Goal: Entertainment & Leisure: Browse casually

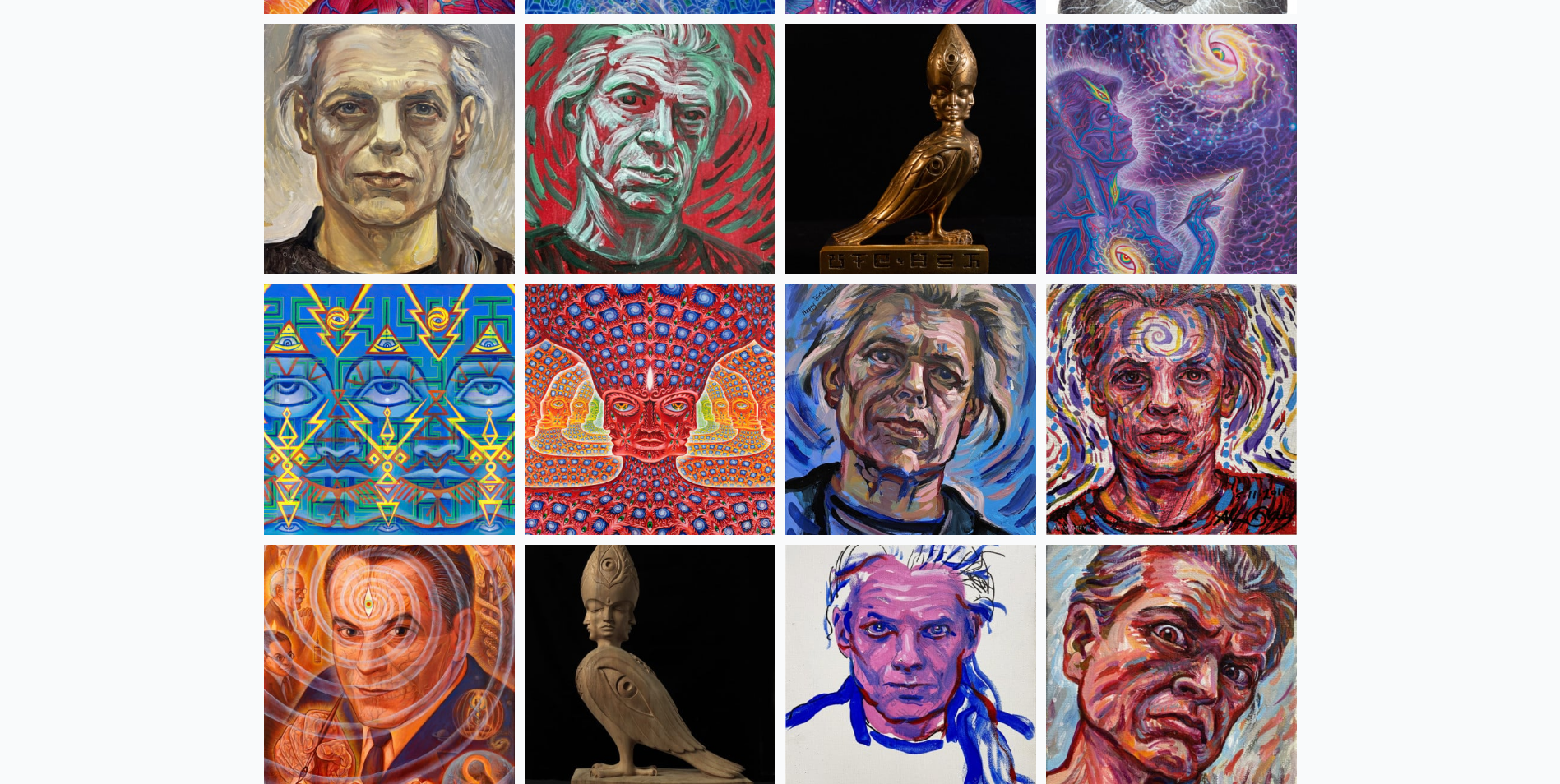
scroll to position [4029, 0]
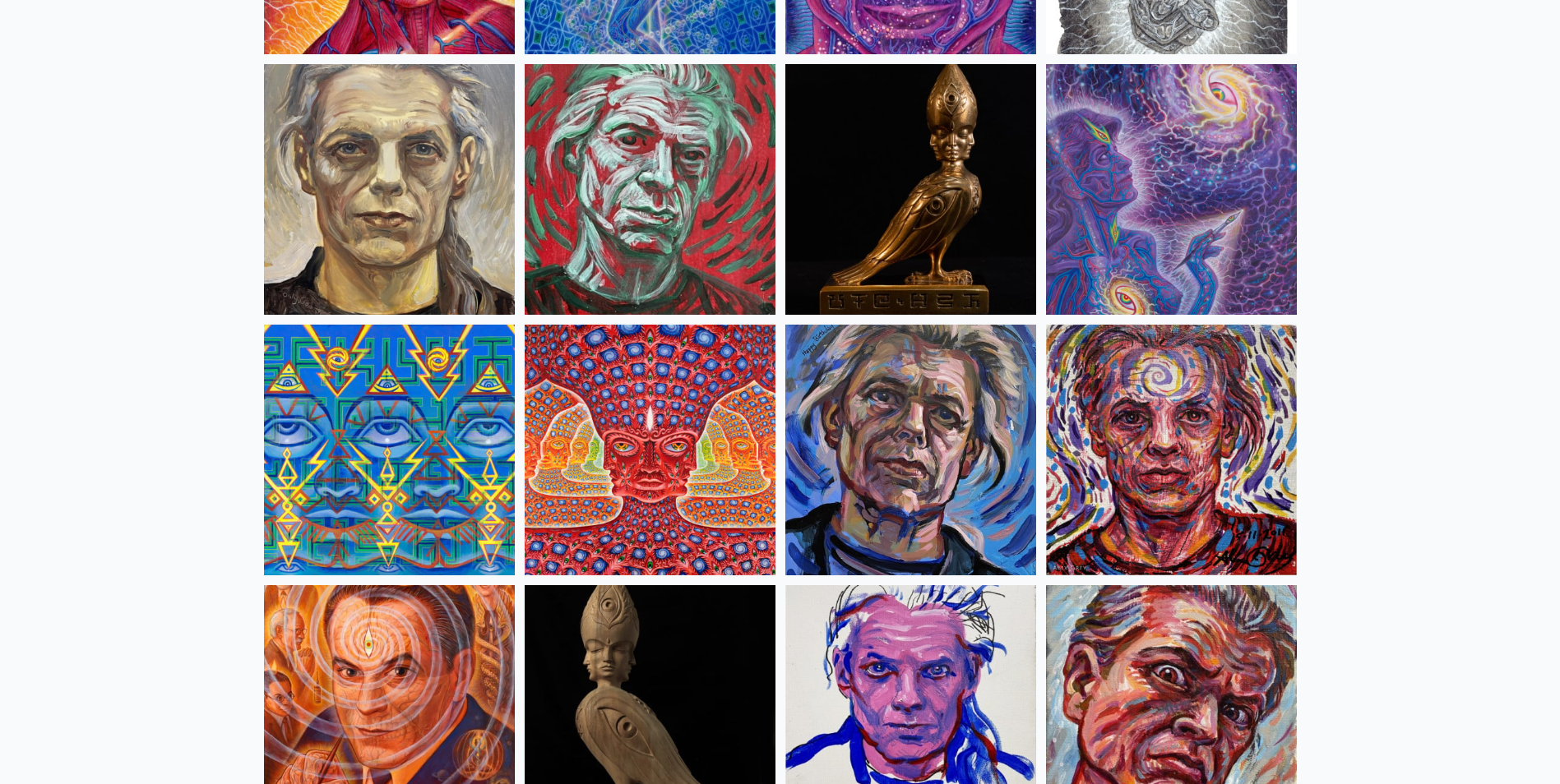
click at [654, 462] on img at bounding box center [650, 450] width 251 height 251
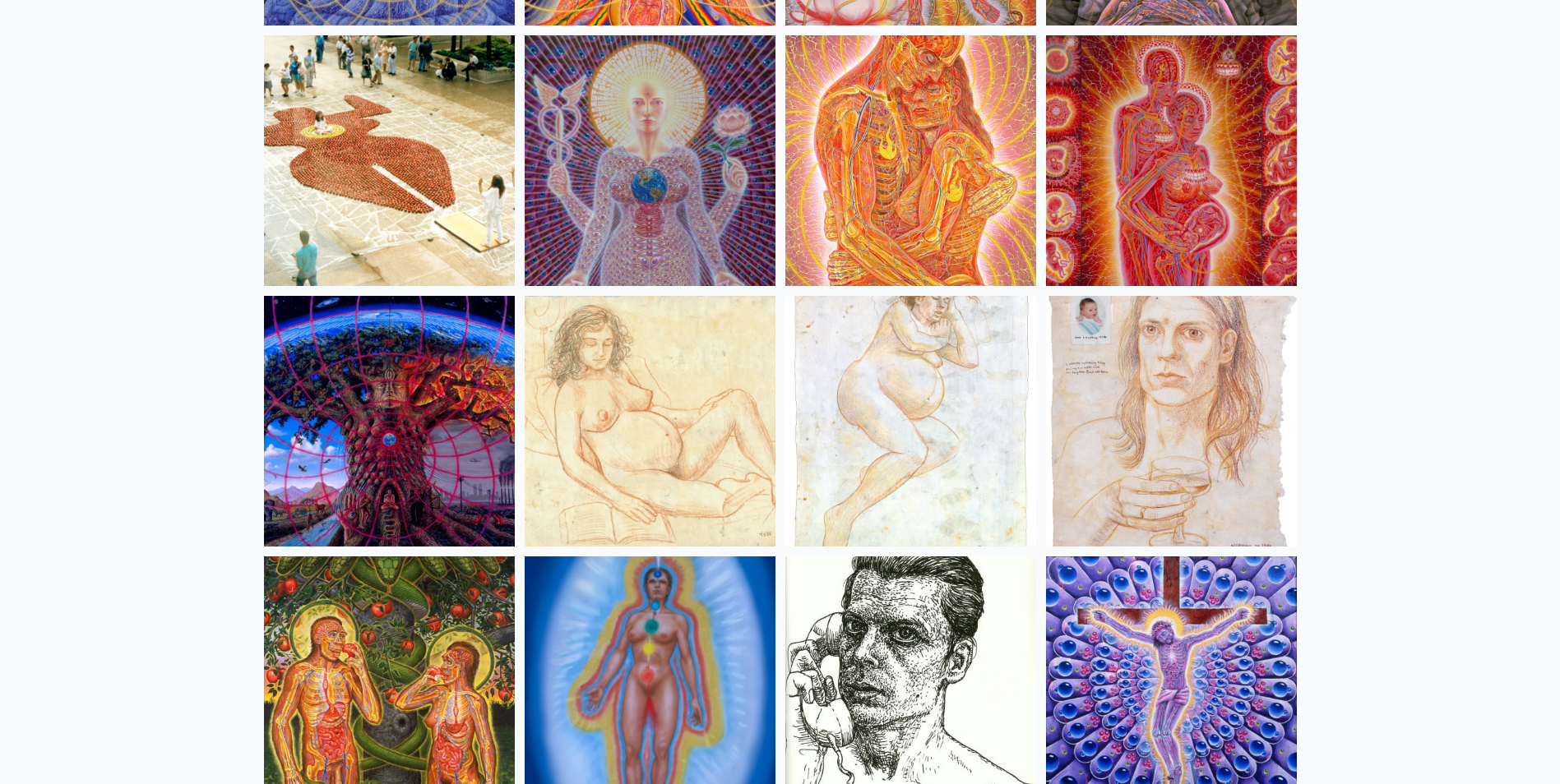
scroll to position [15868, 0]
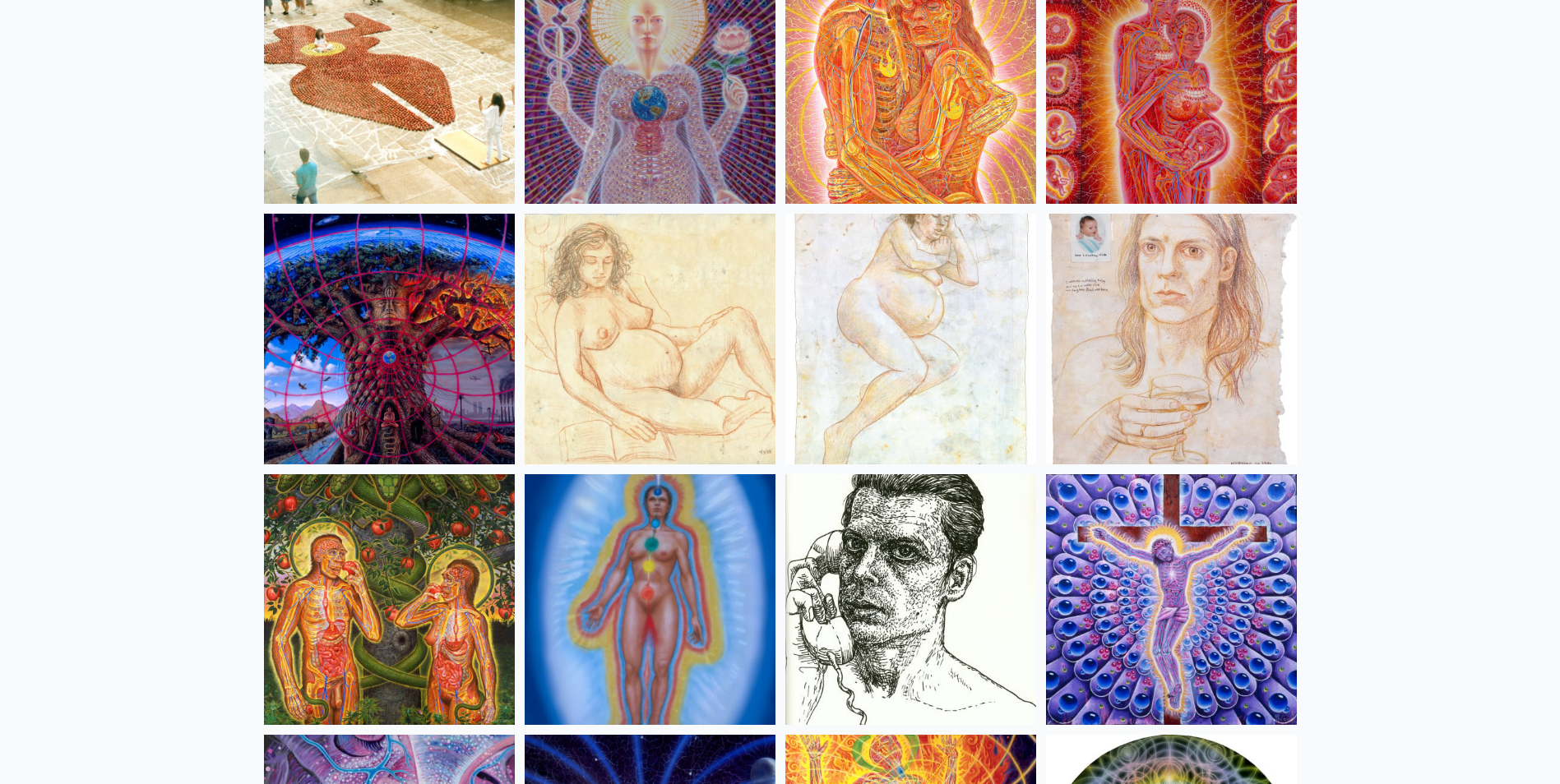
click at [344, 371] on img at bounding box center [389, 339] width 251 height 251
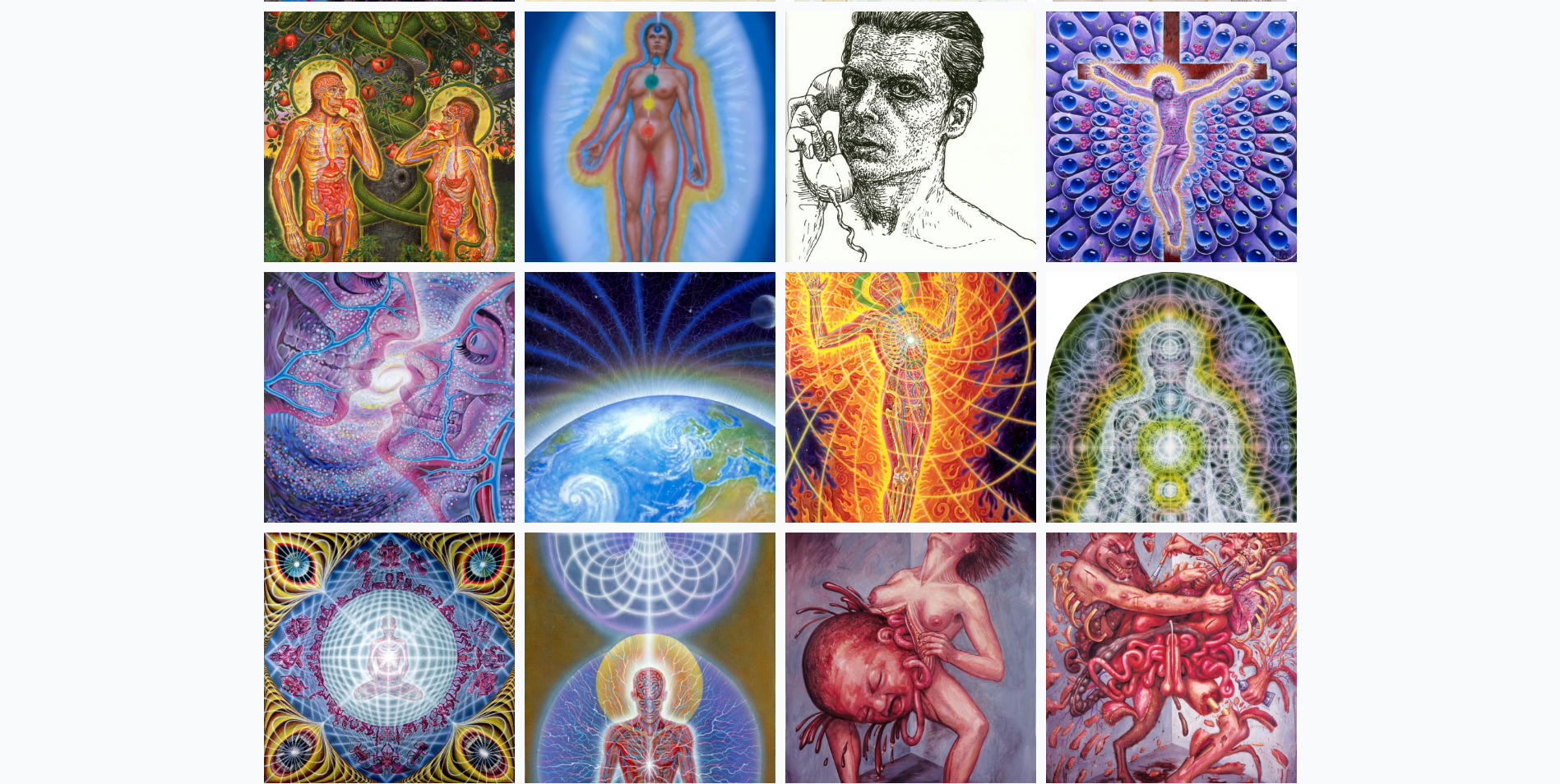
scroll to position [16362, 0]
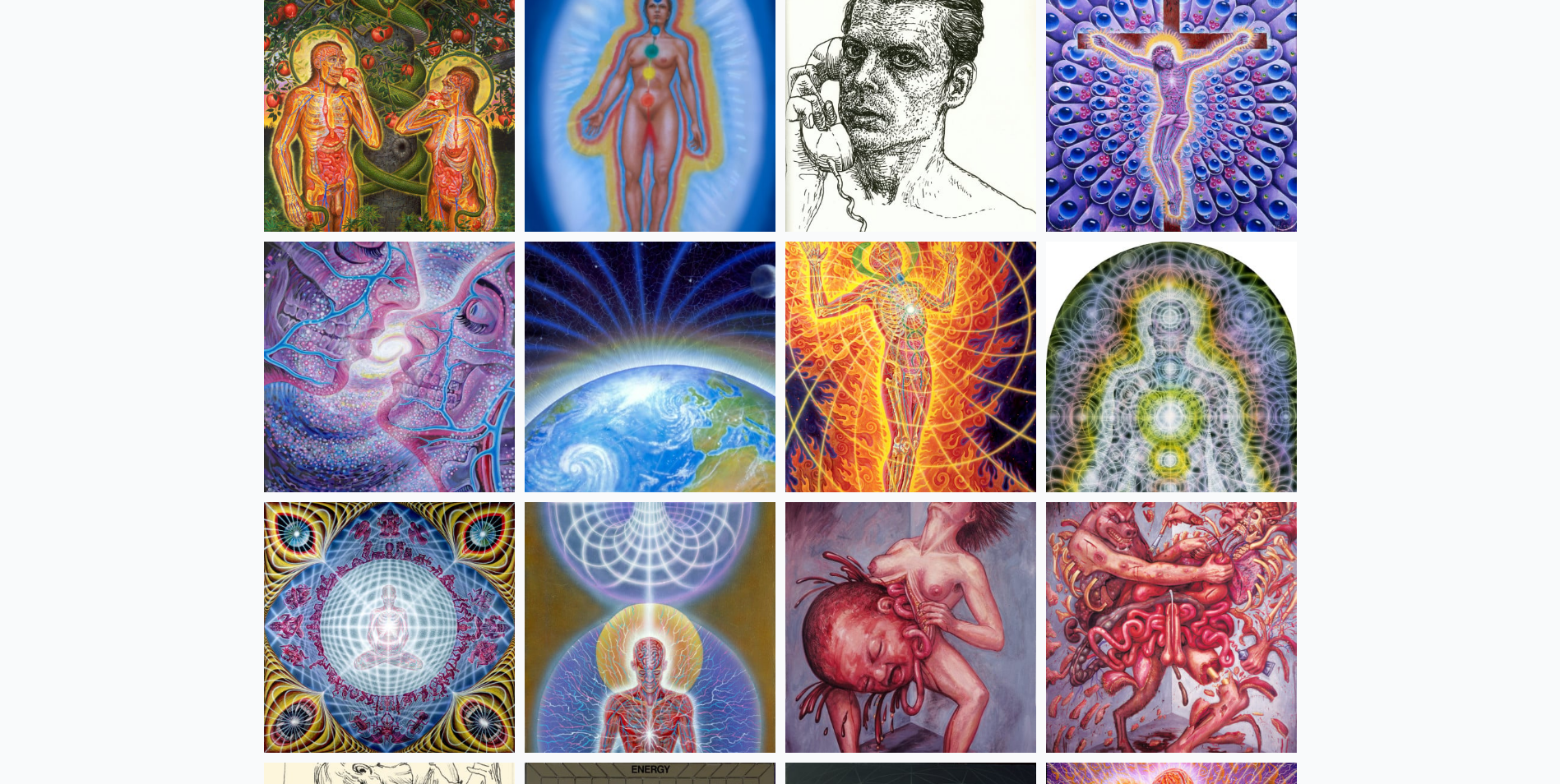
click at [974, 582] on img at bounding box center [911, 628] width 251 height 251
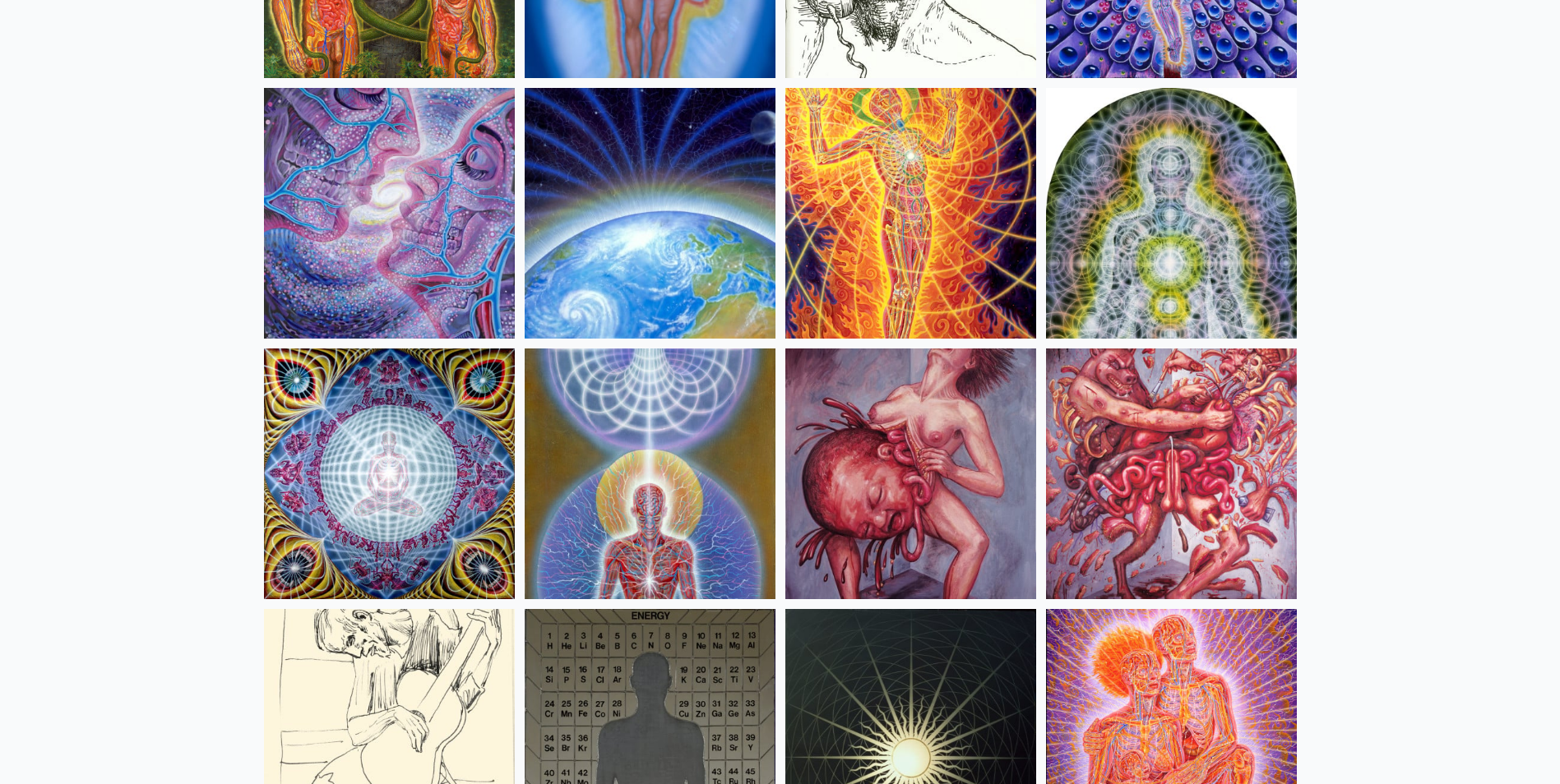
scroll to position [16526, 0]
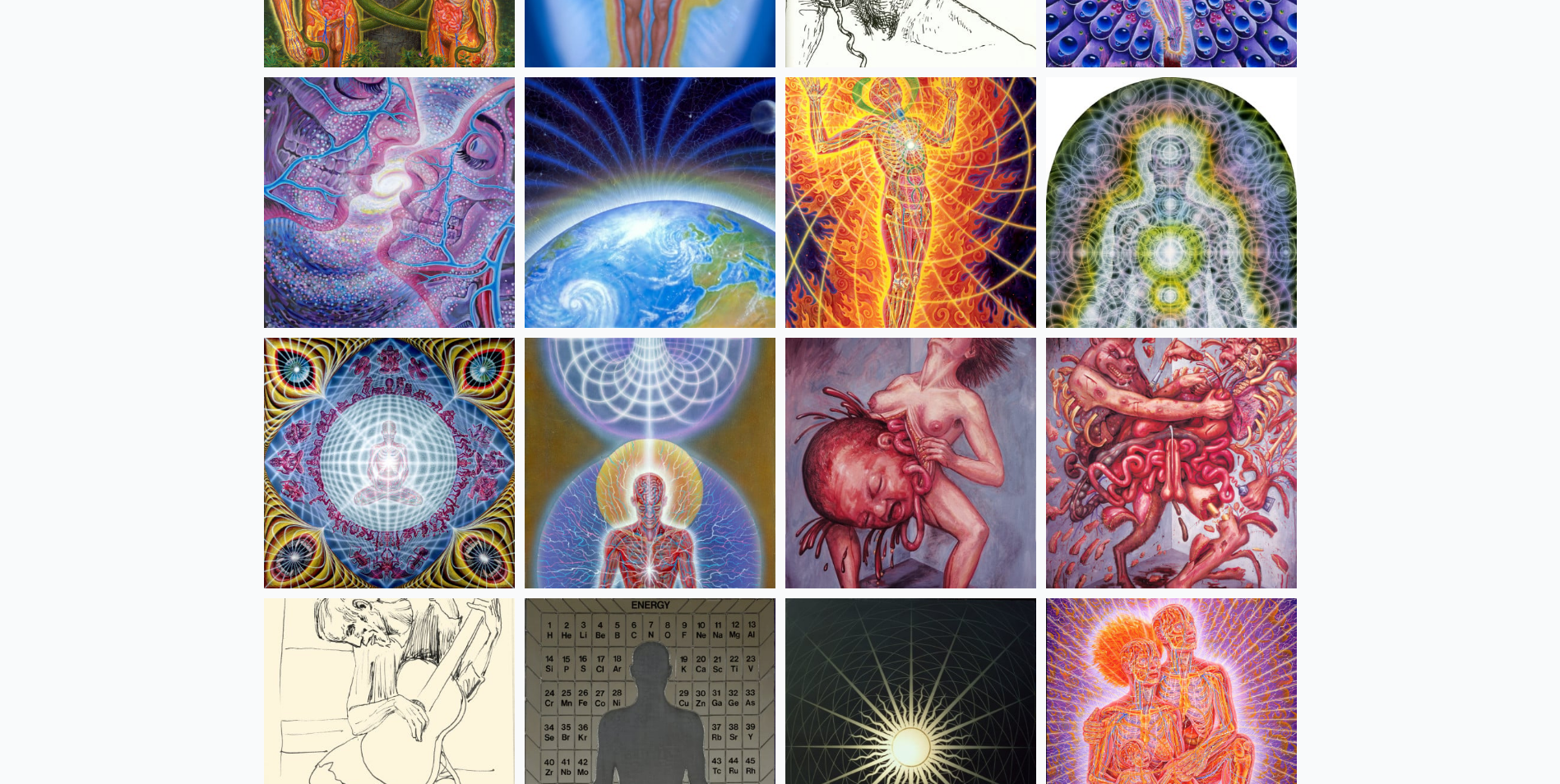
click at [1121, 407] on img at bounding box center [1172, 463] width 251 height 251
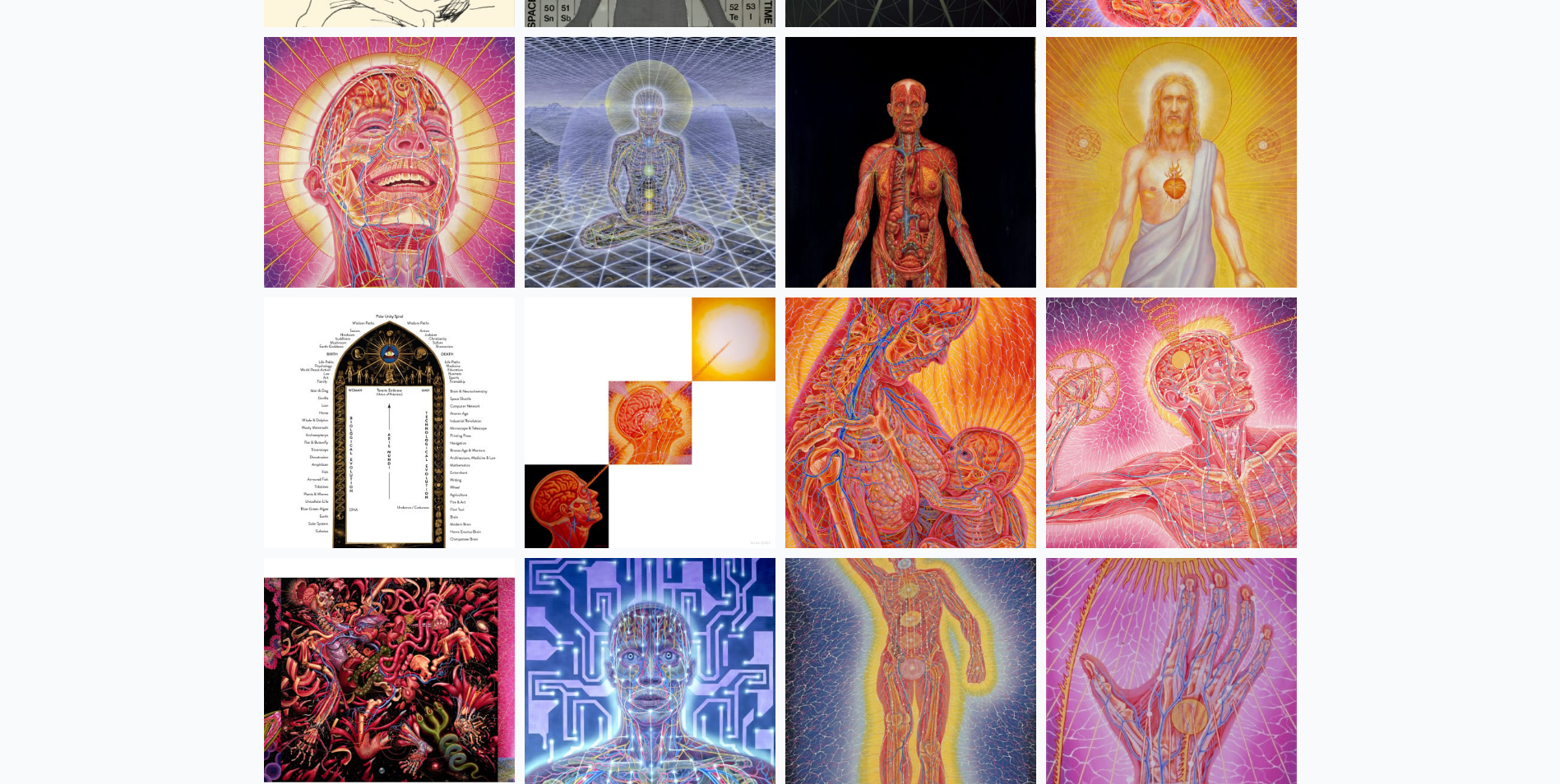
scroll to position [17430, 0]
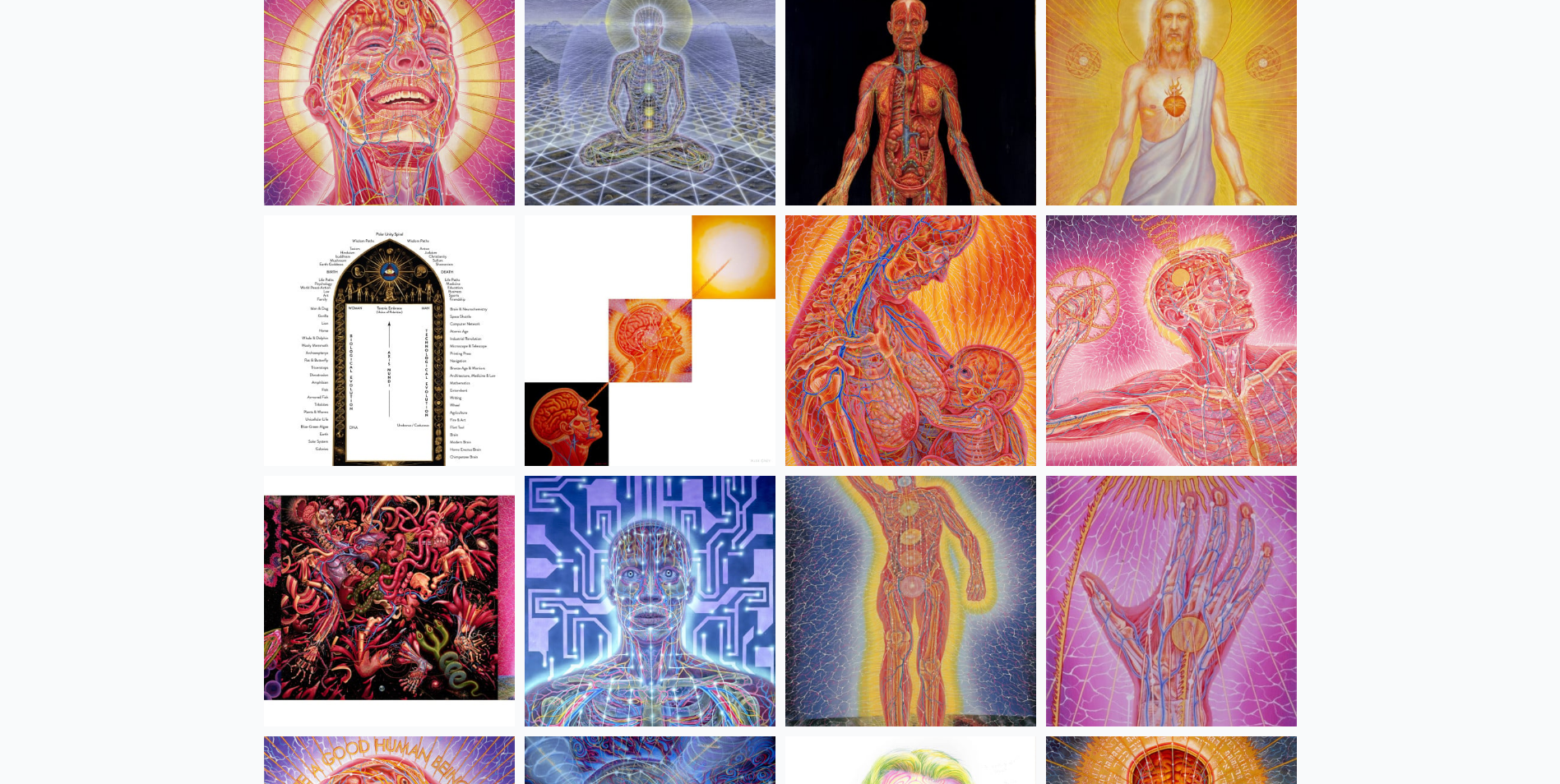
click at [956, 307] on img at bounding box center [911, 341] width 251 height 251
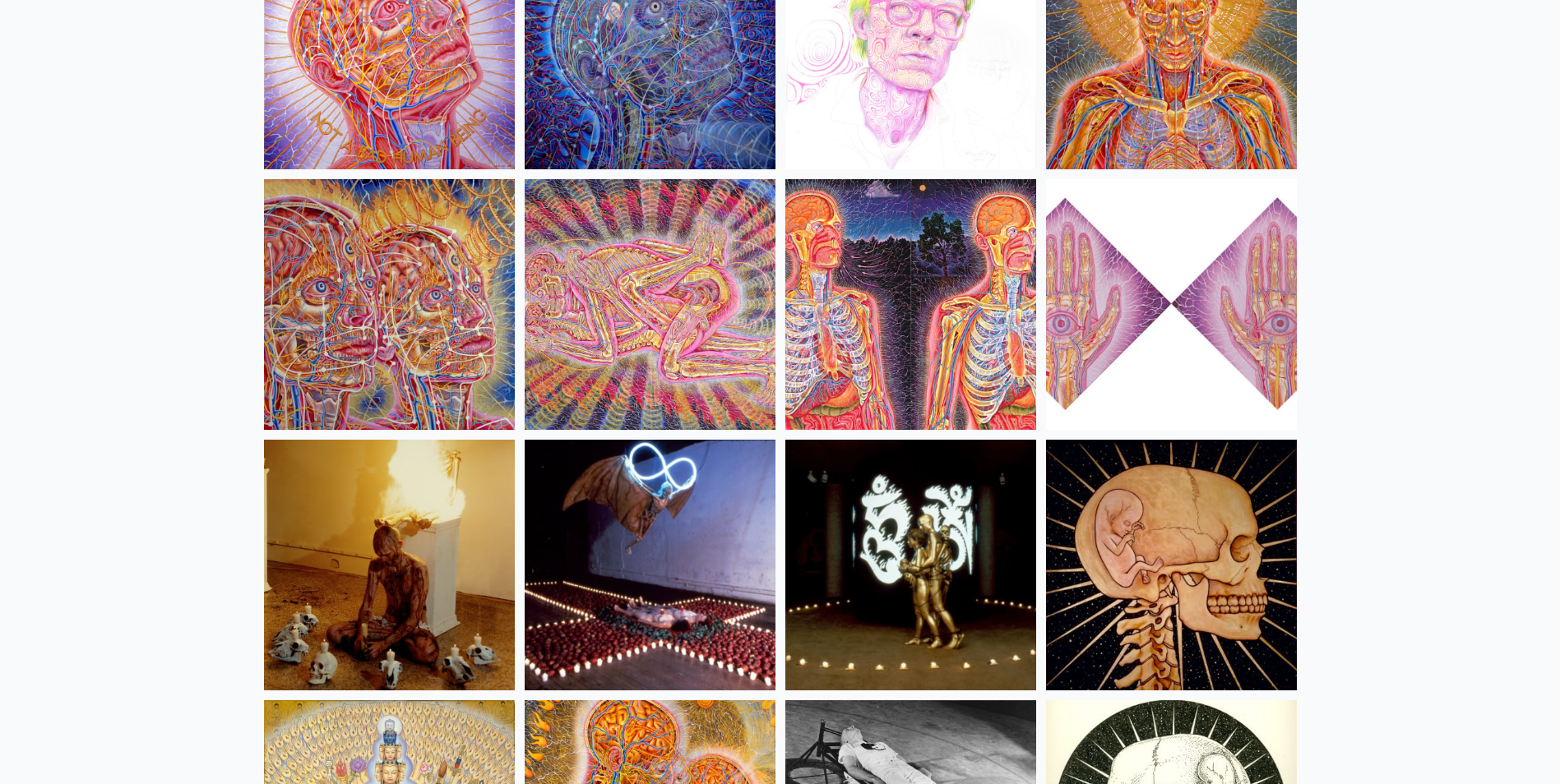
scroll to position [18252, 0]
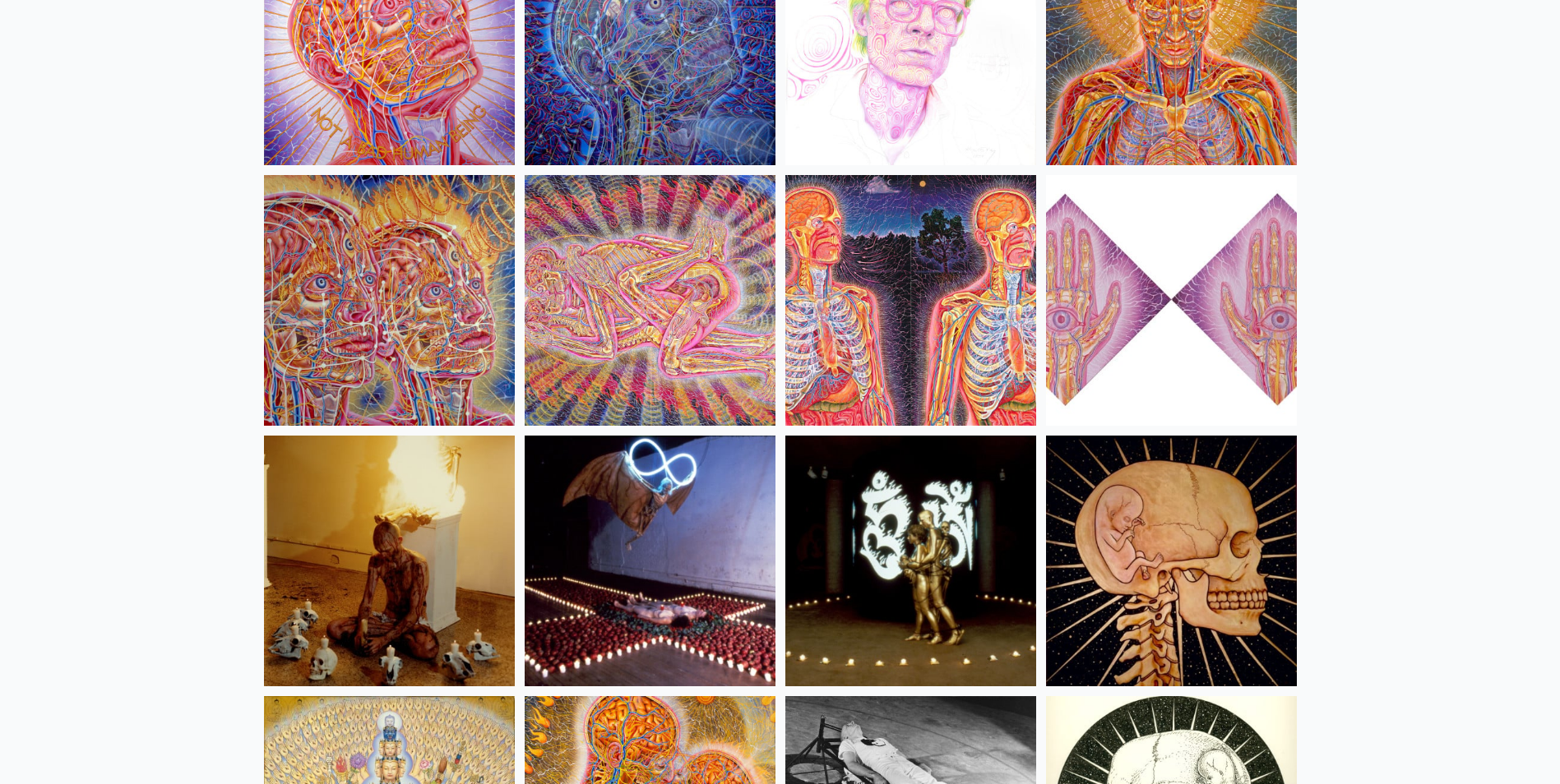
click at [680, 525] on img at bounding box center [650, 561] width 251 height 251
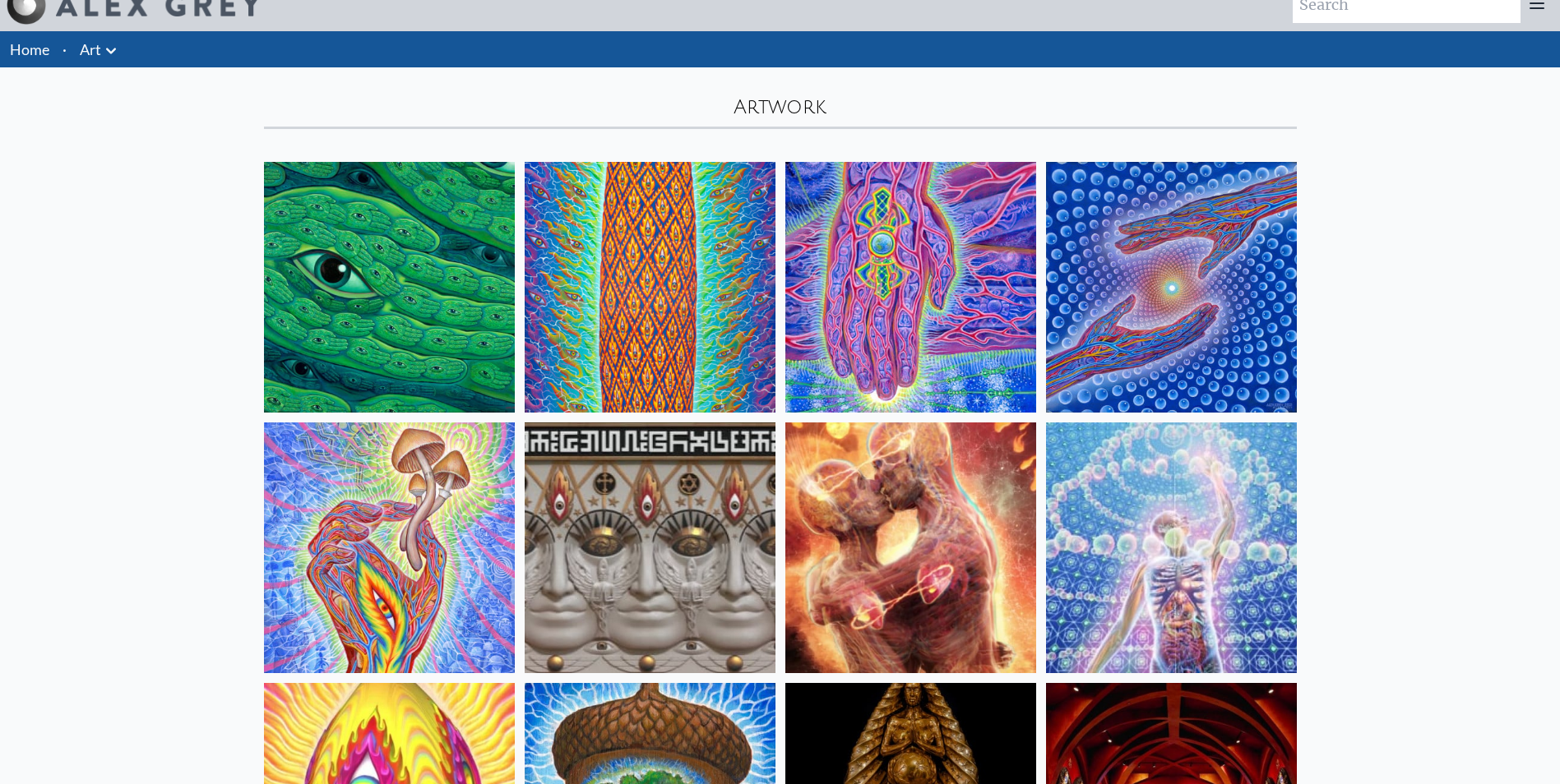
scroll to position [0, 0]
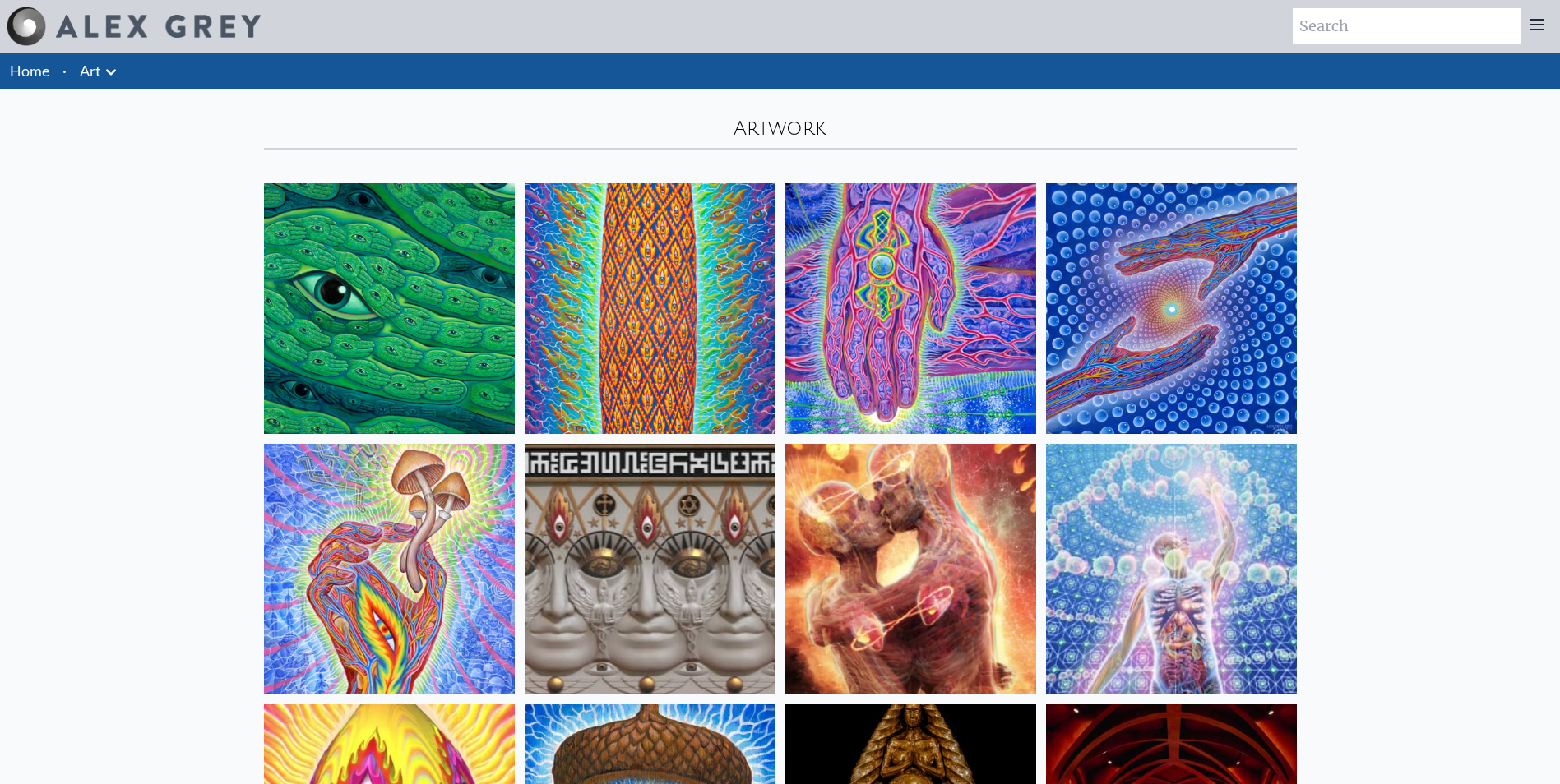
click at [446, 308] on img at bounding box center [389, 309] width 251 height 251
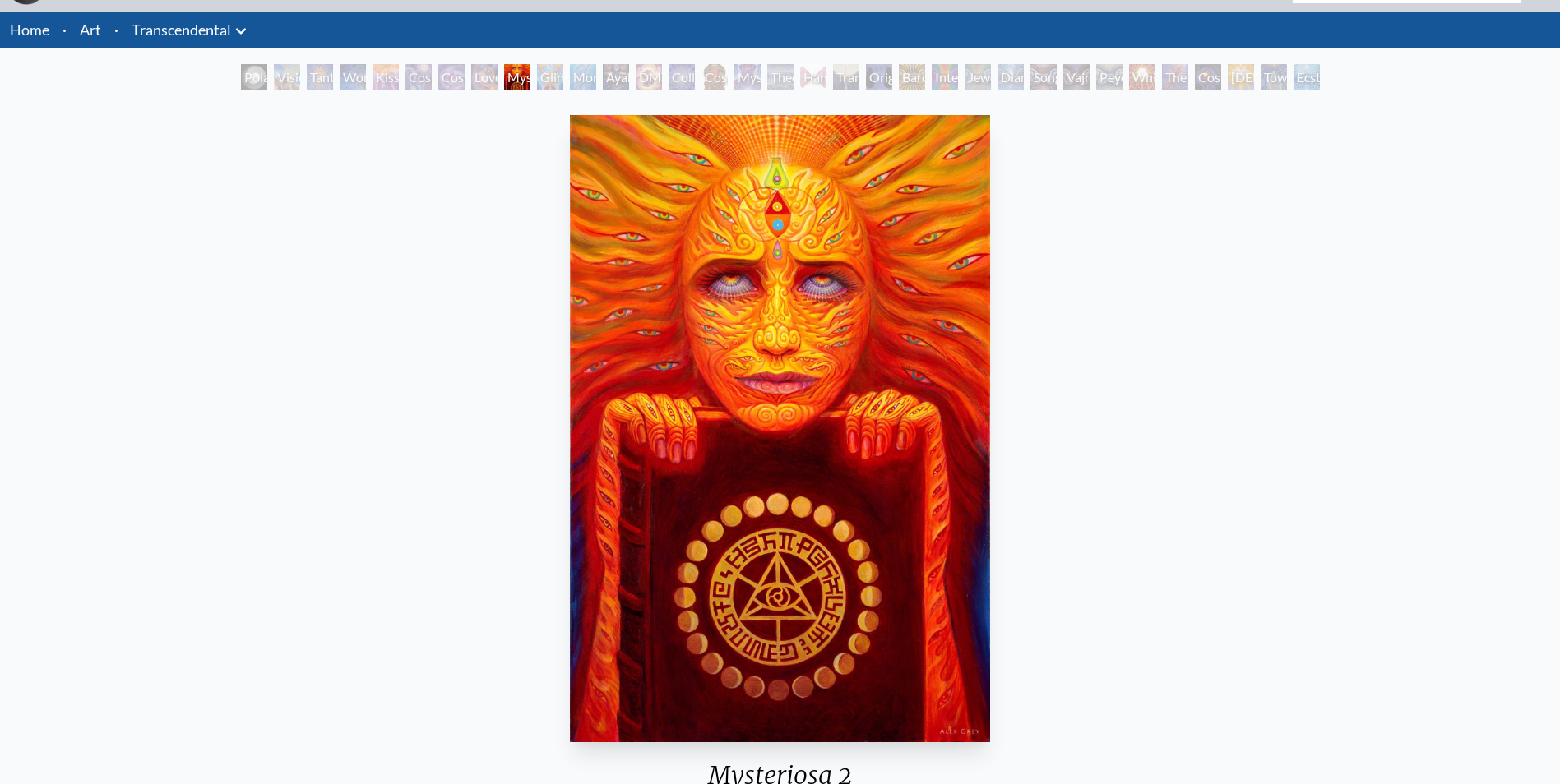
scroll to position [82, 0]
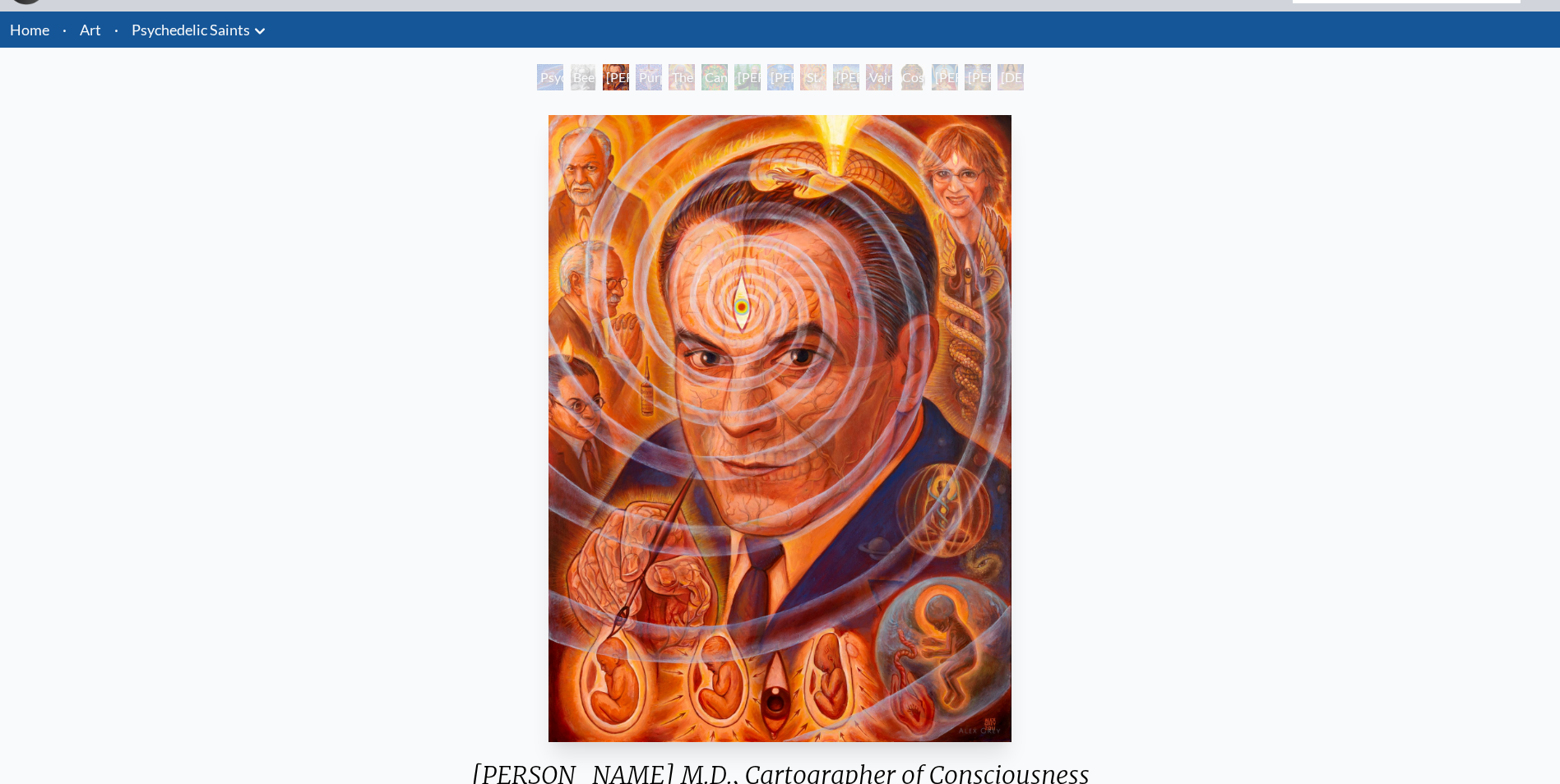
scroll to position [82, 0]
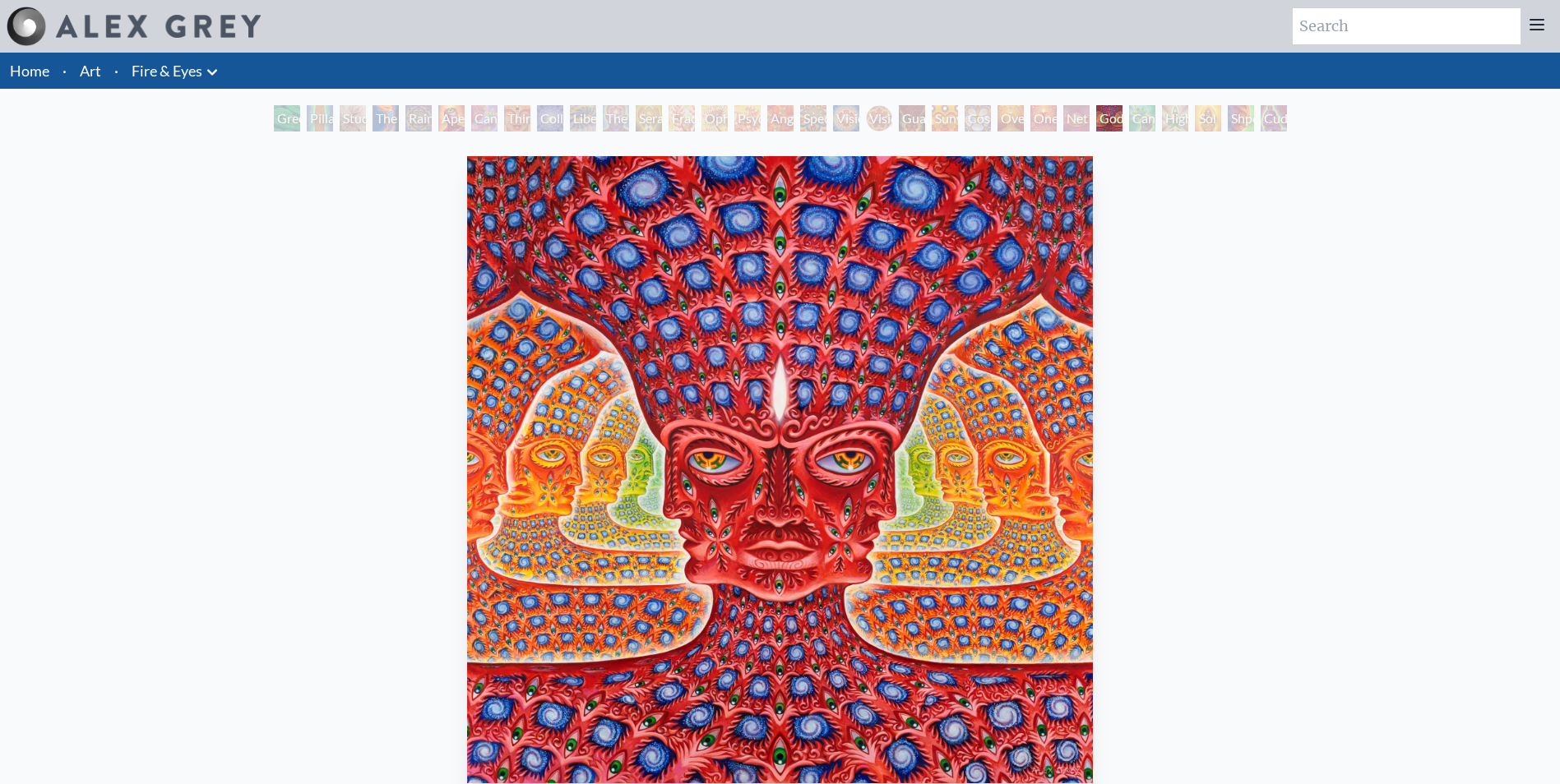
scroll to position [82, 0]
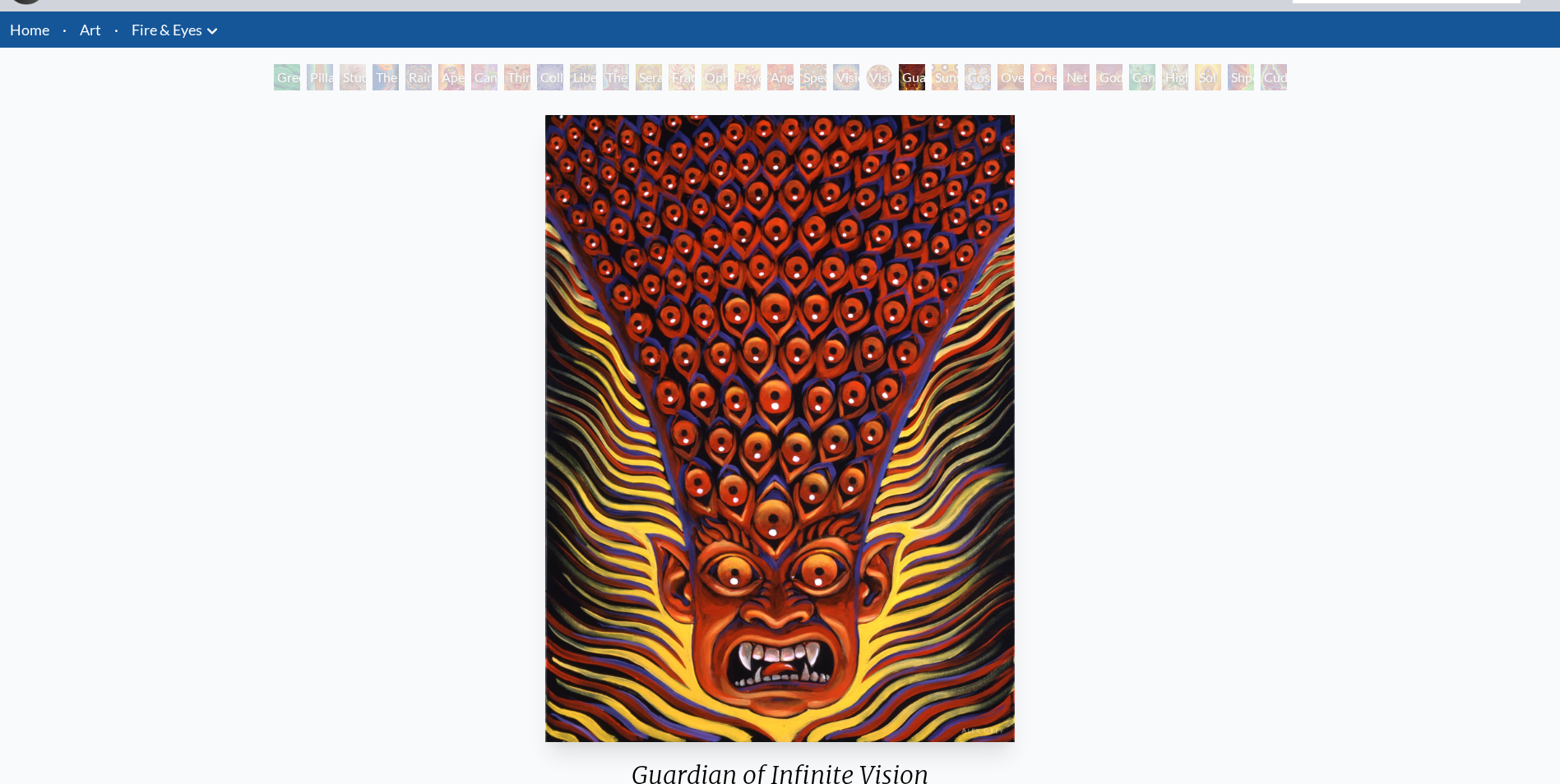
scroll to position [82, 0]
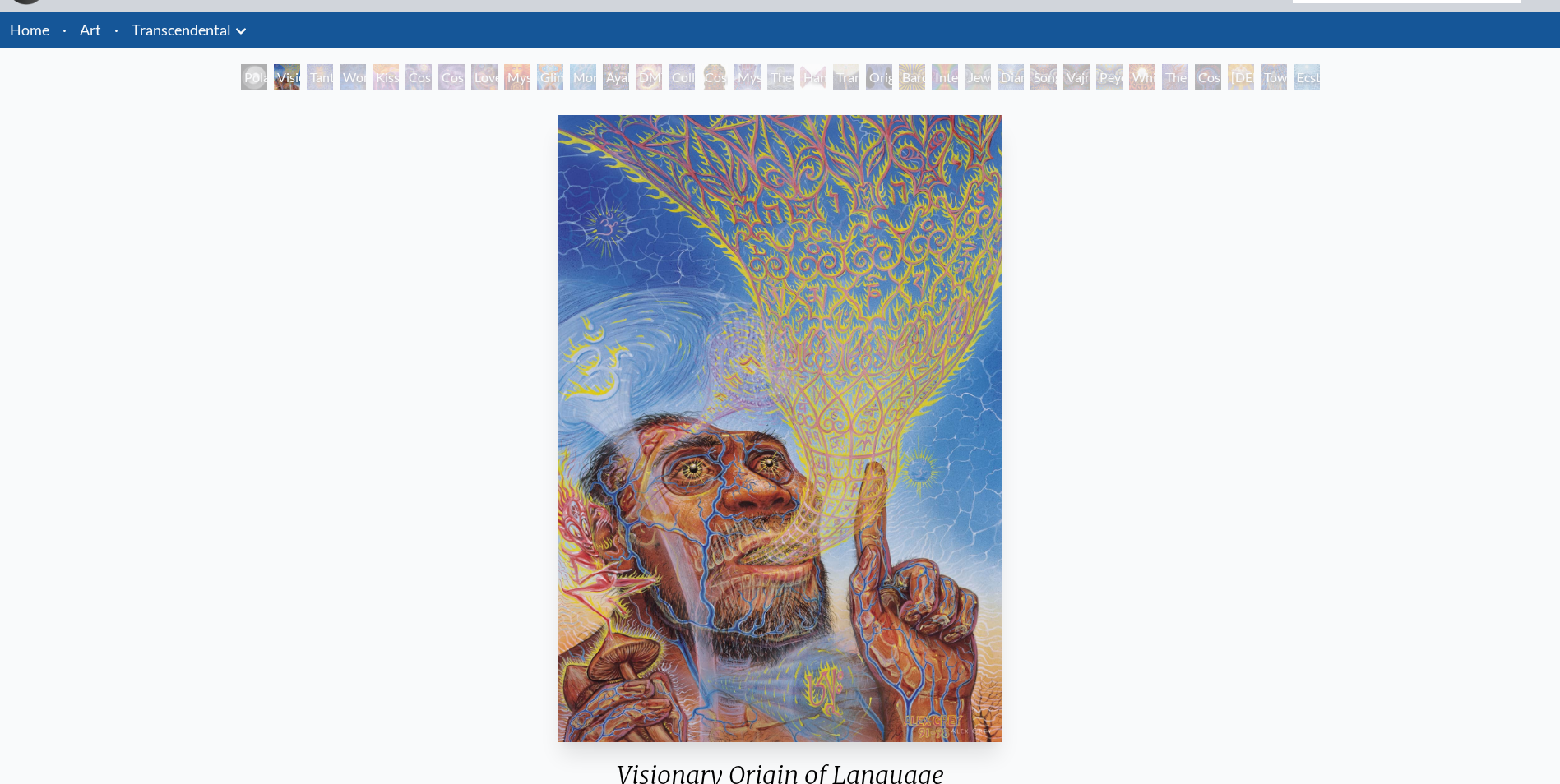
scroll to position [82, 0]
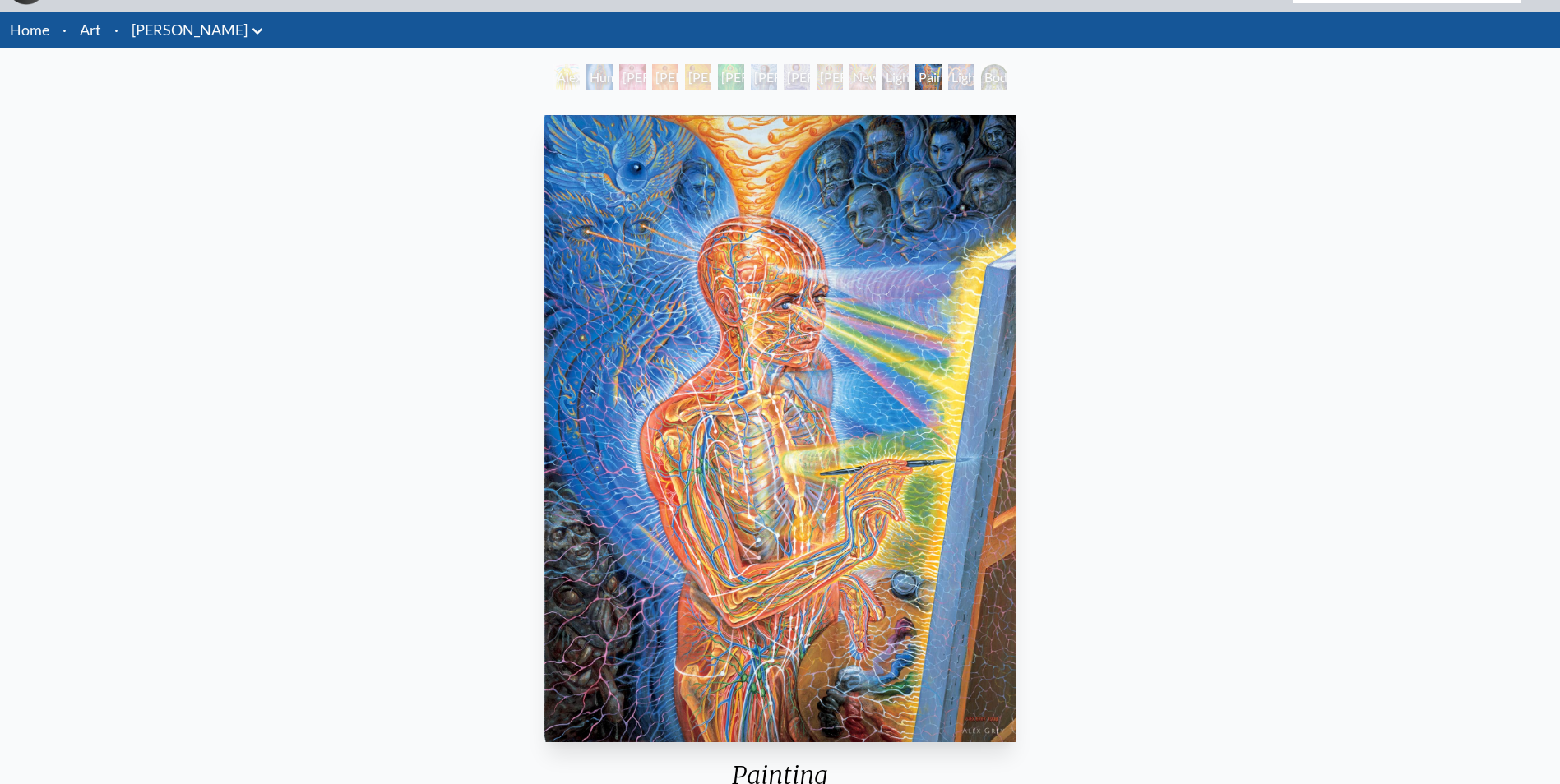
scroll to position [82, 0]
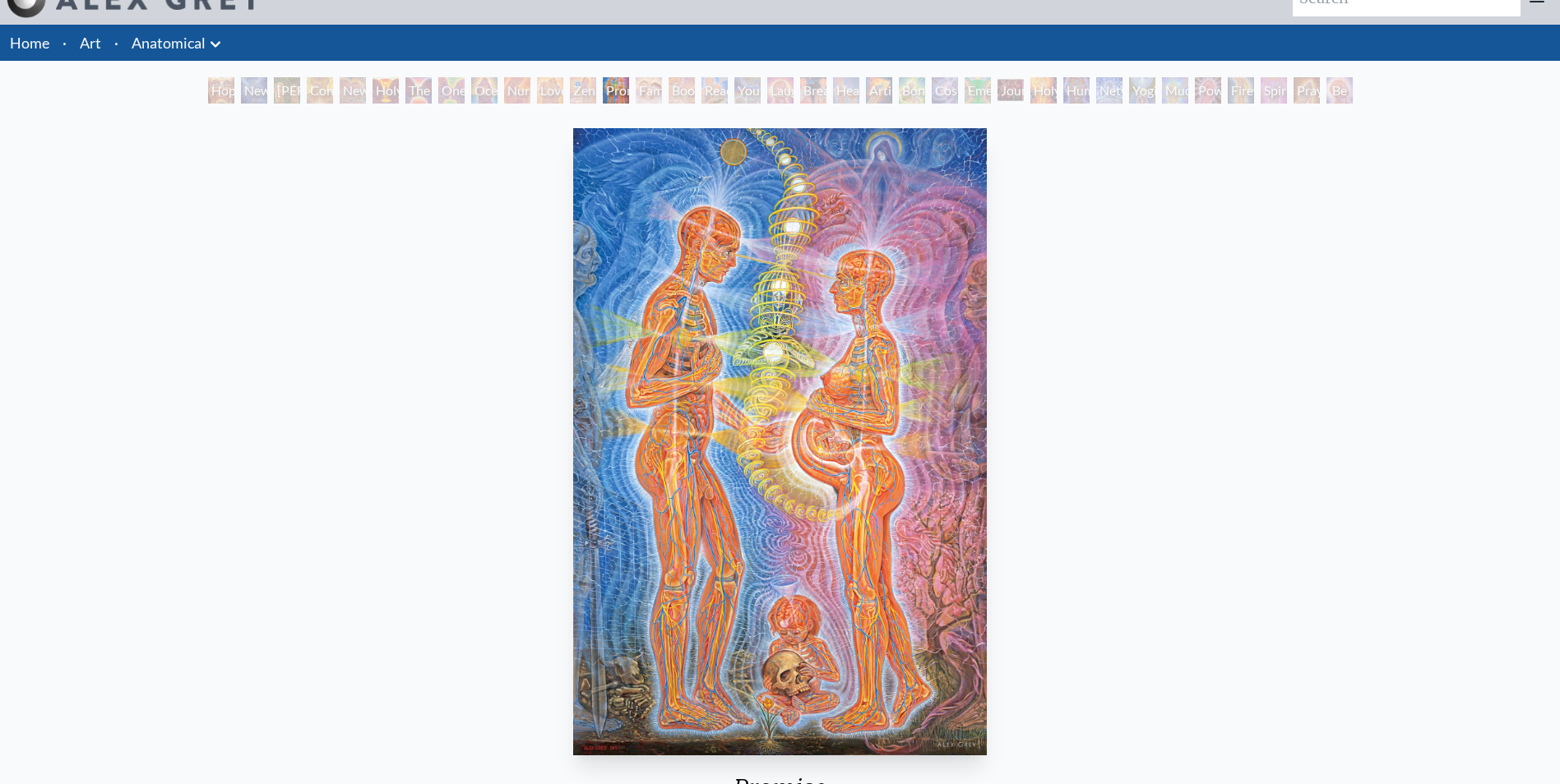
scroll to position [82, 0]
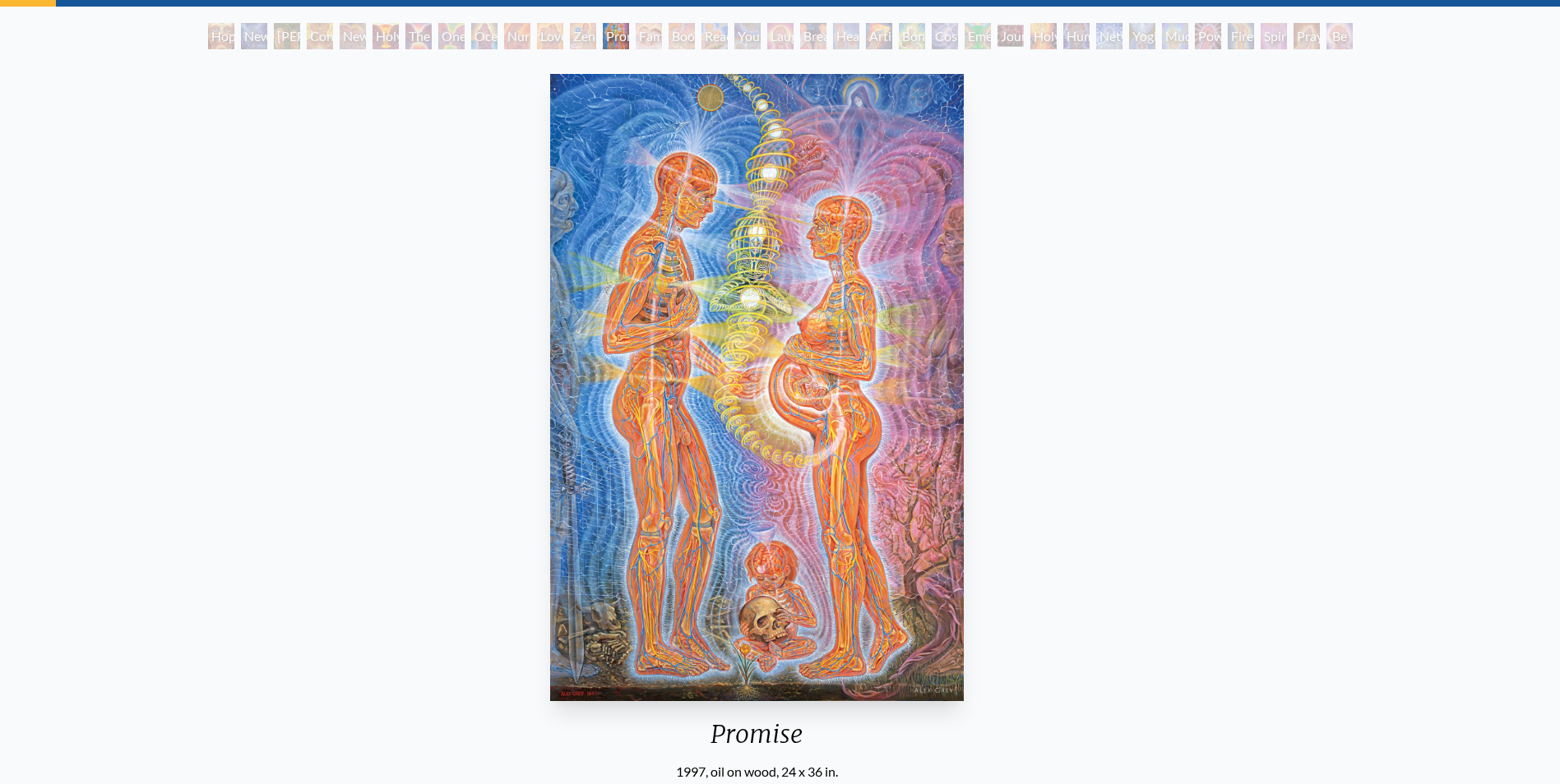
click at [773, 375] on img "13 / 35" at bounding box center [757, 388] width 414 height 628
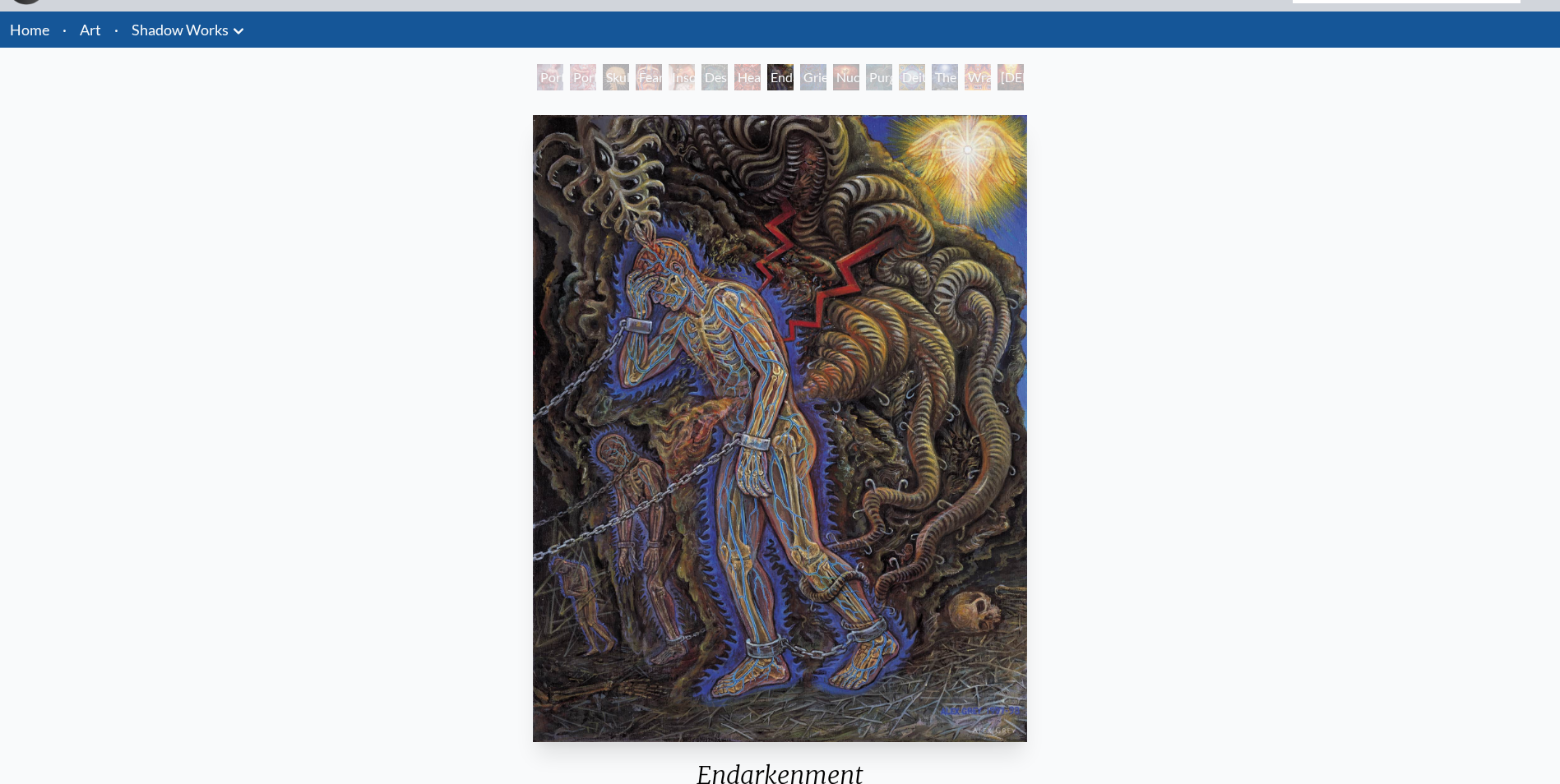
scroll to position [82, 0]
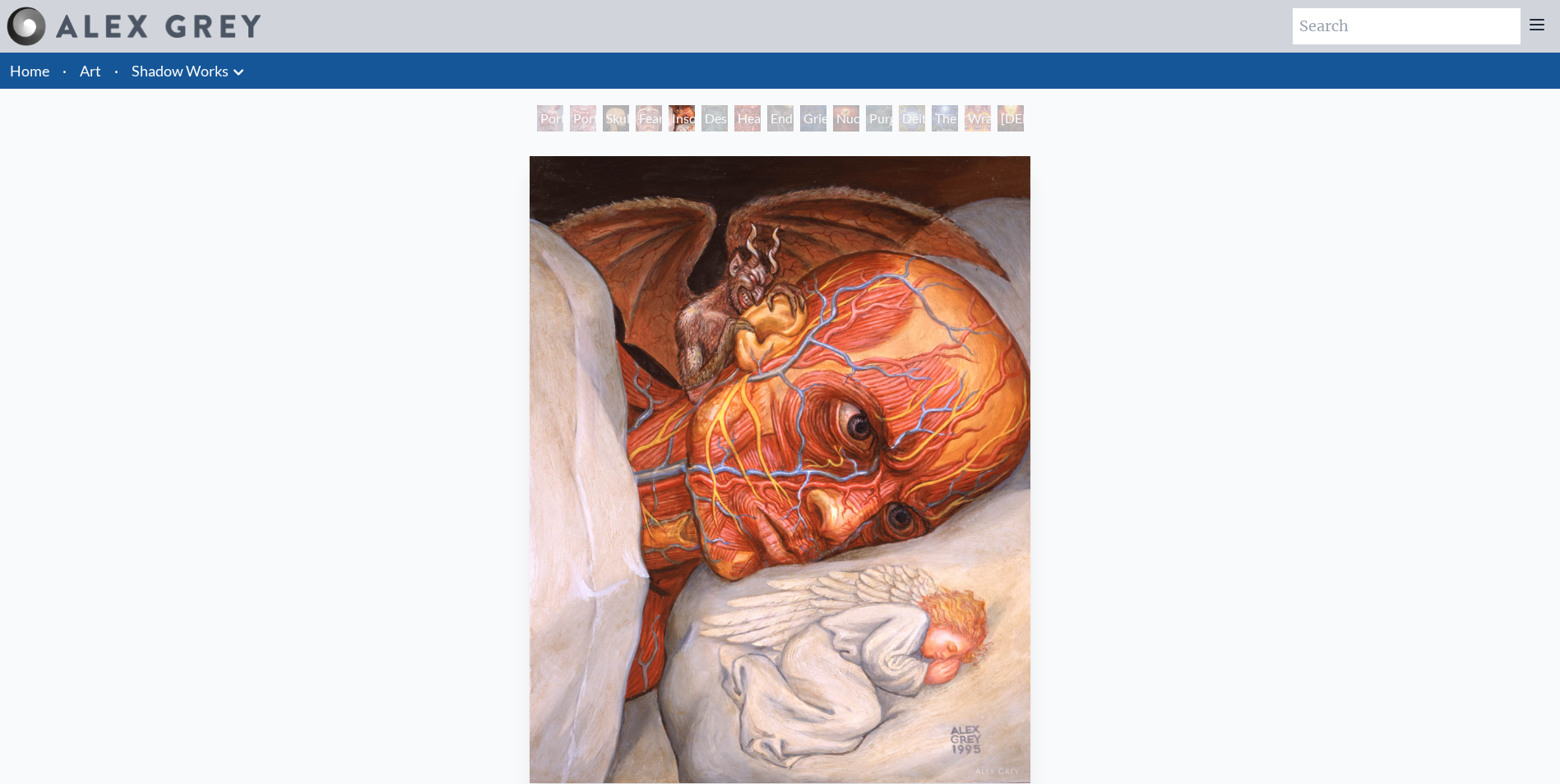
scroll to position [82, 0]
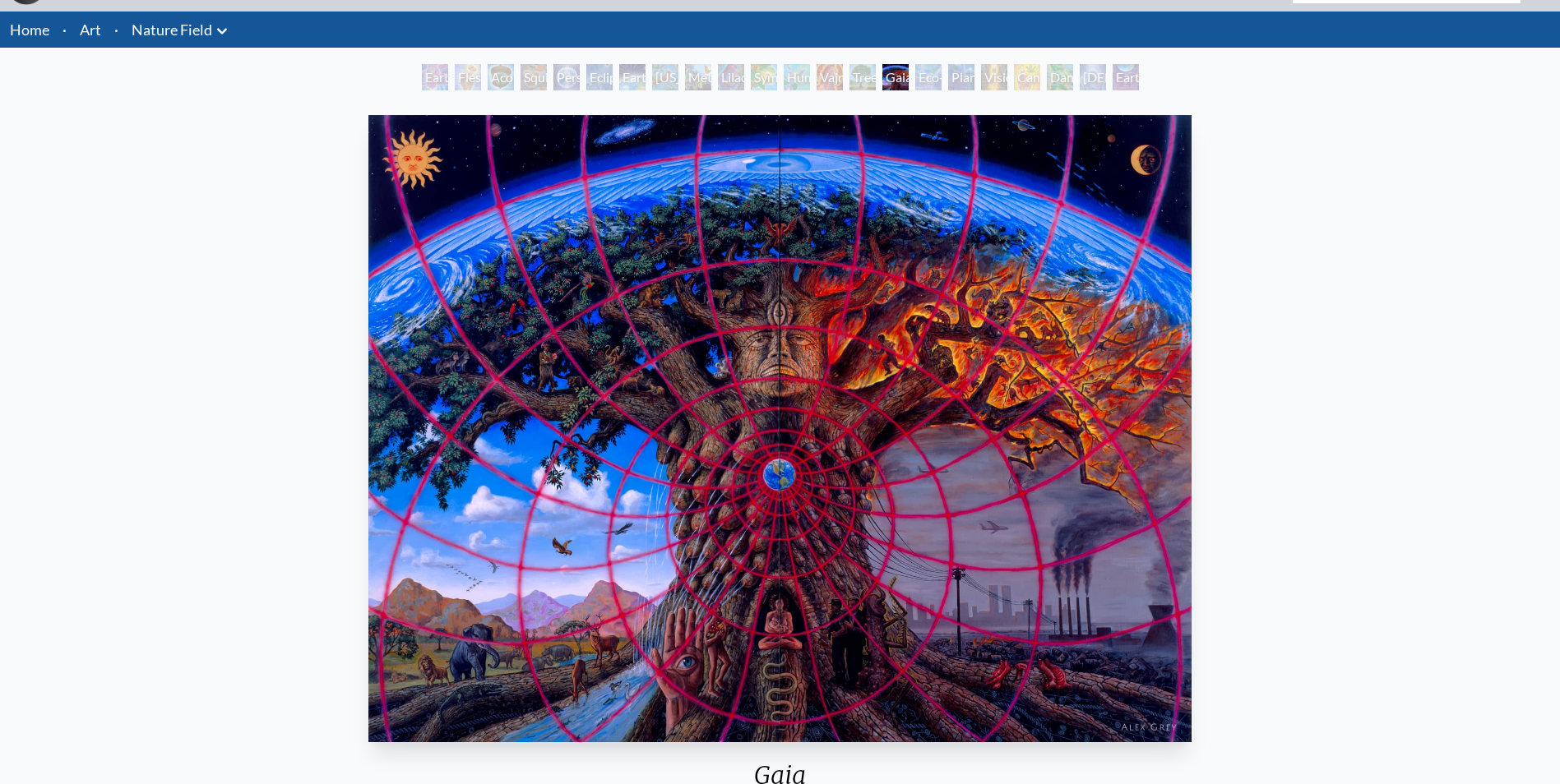
scroll to position [82, 0]
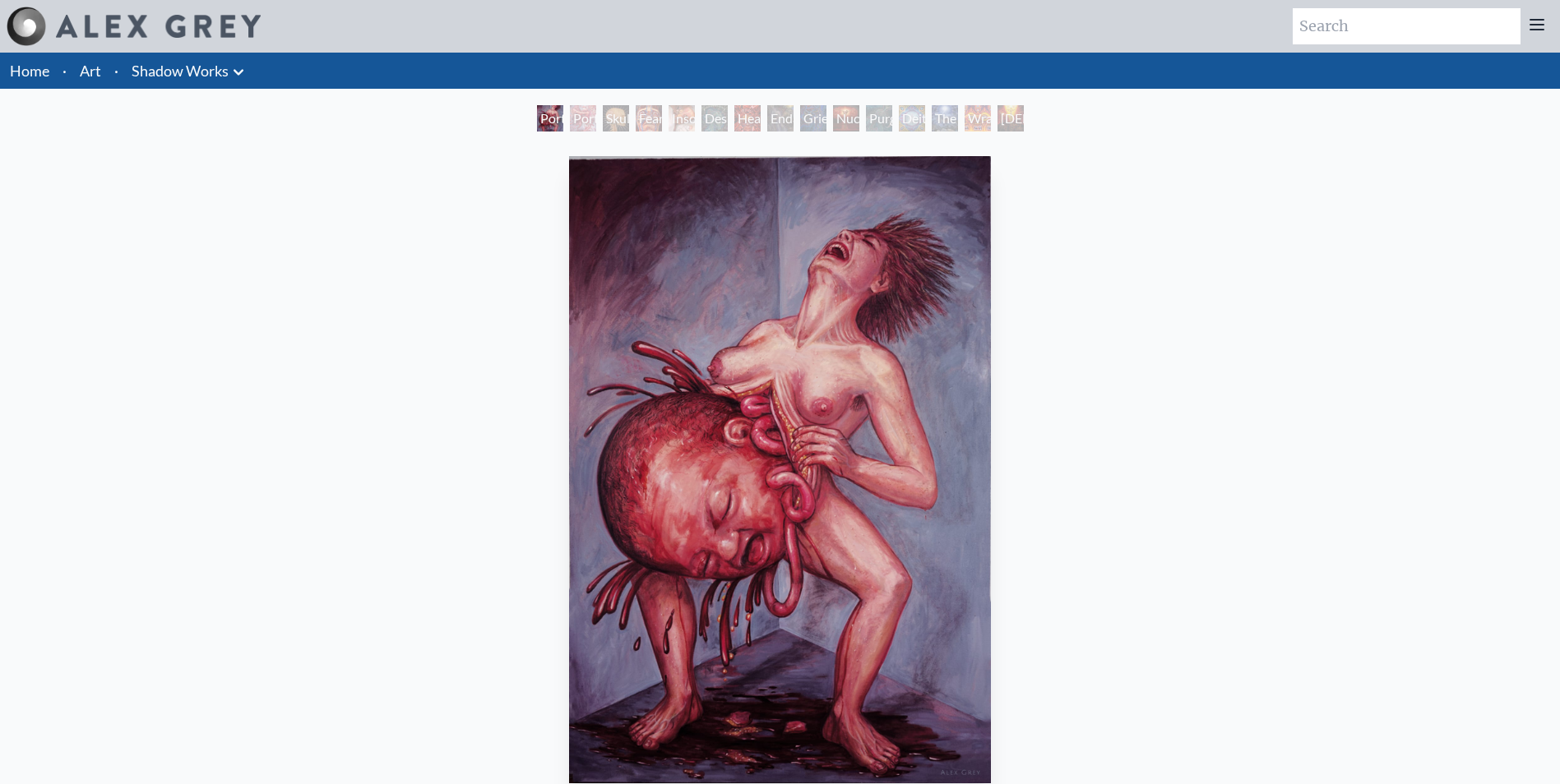
scroll to position [82, 0]
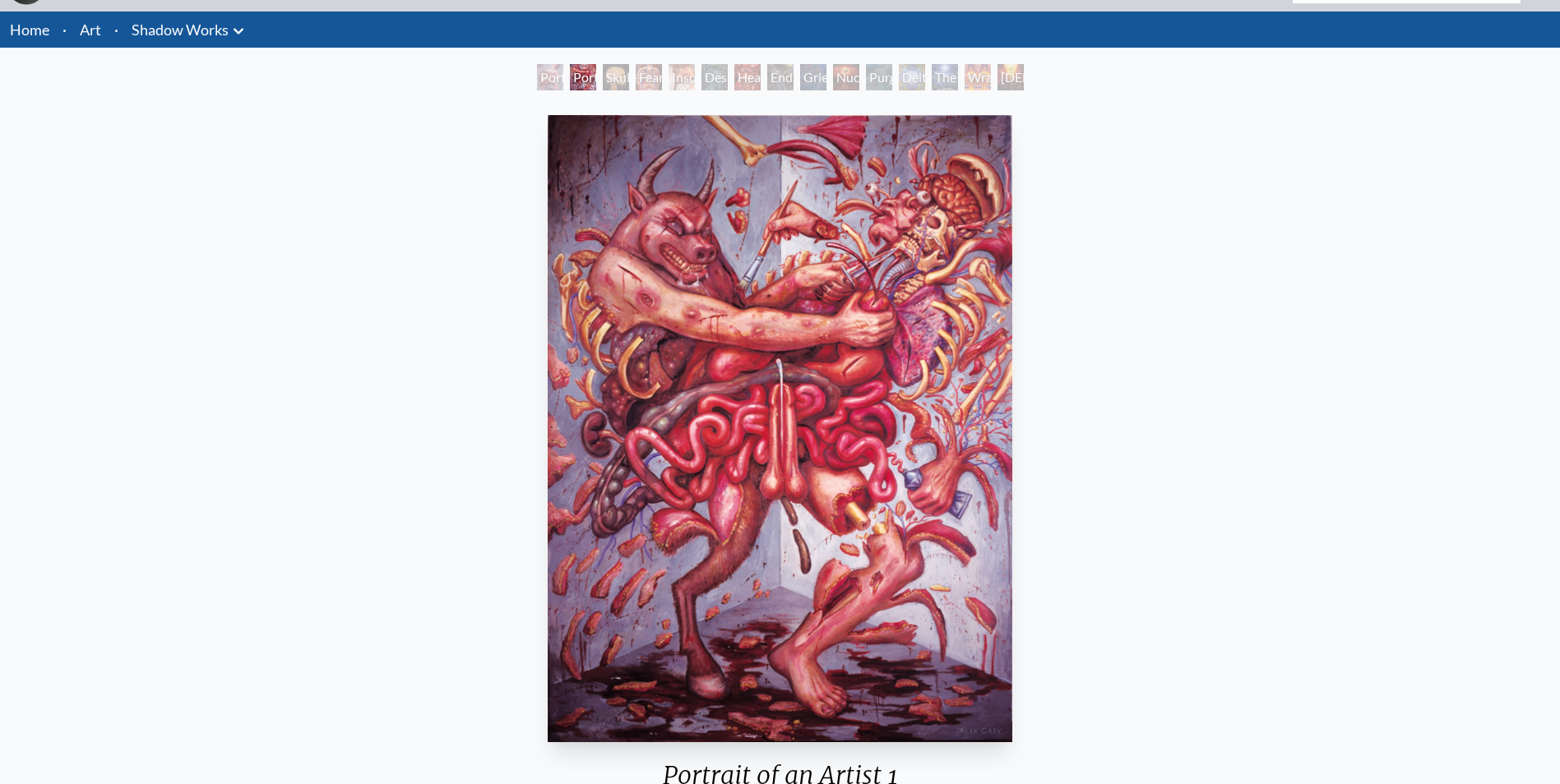
scroll to position [82, 0]
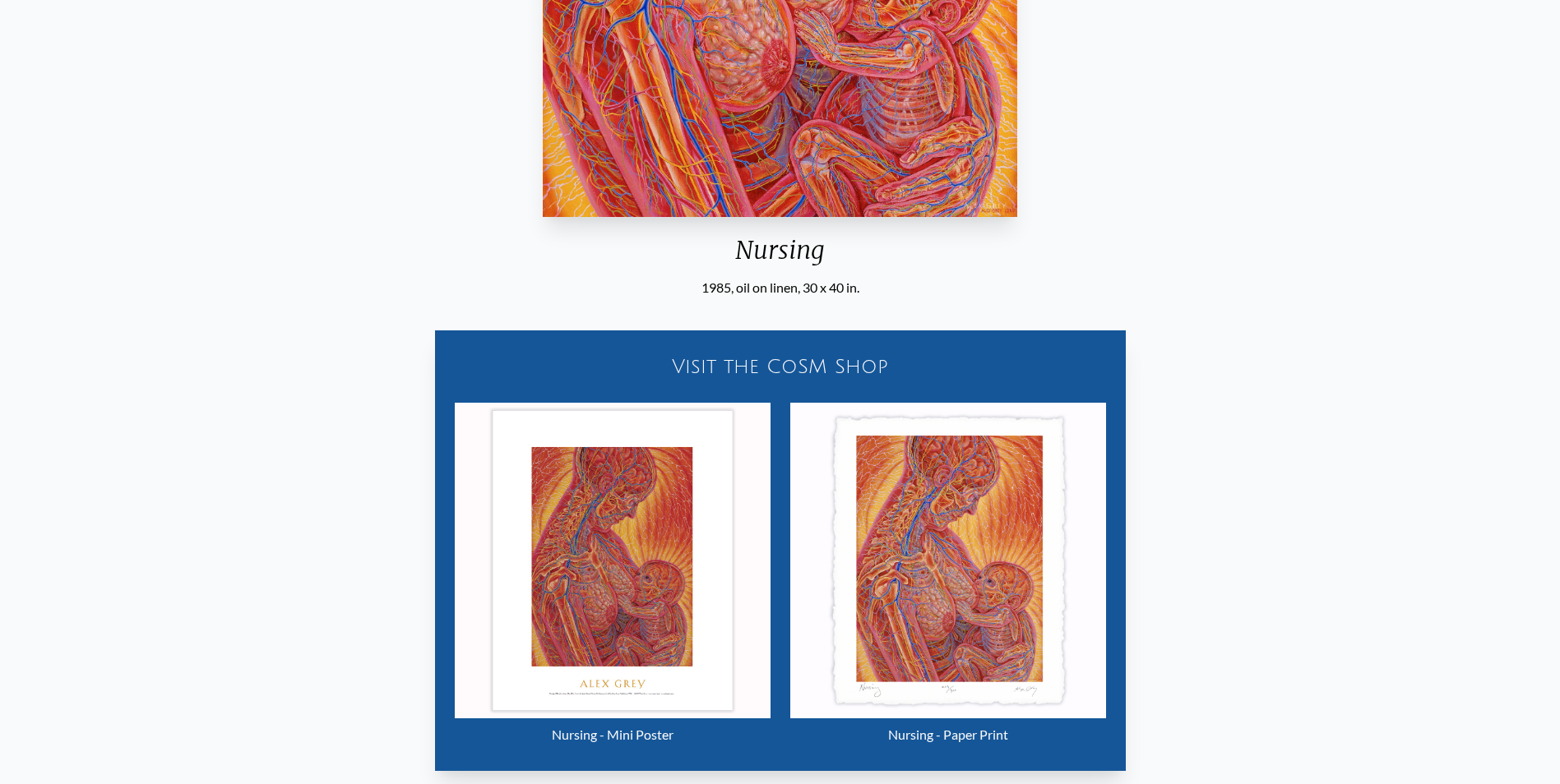
scroll to position [658, 0]
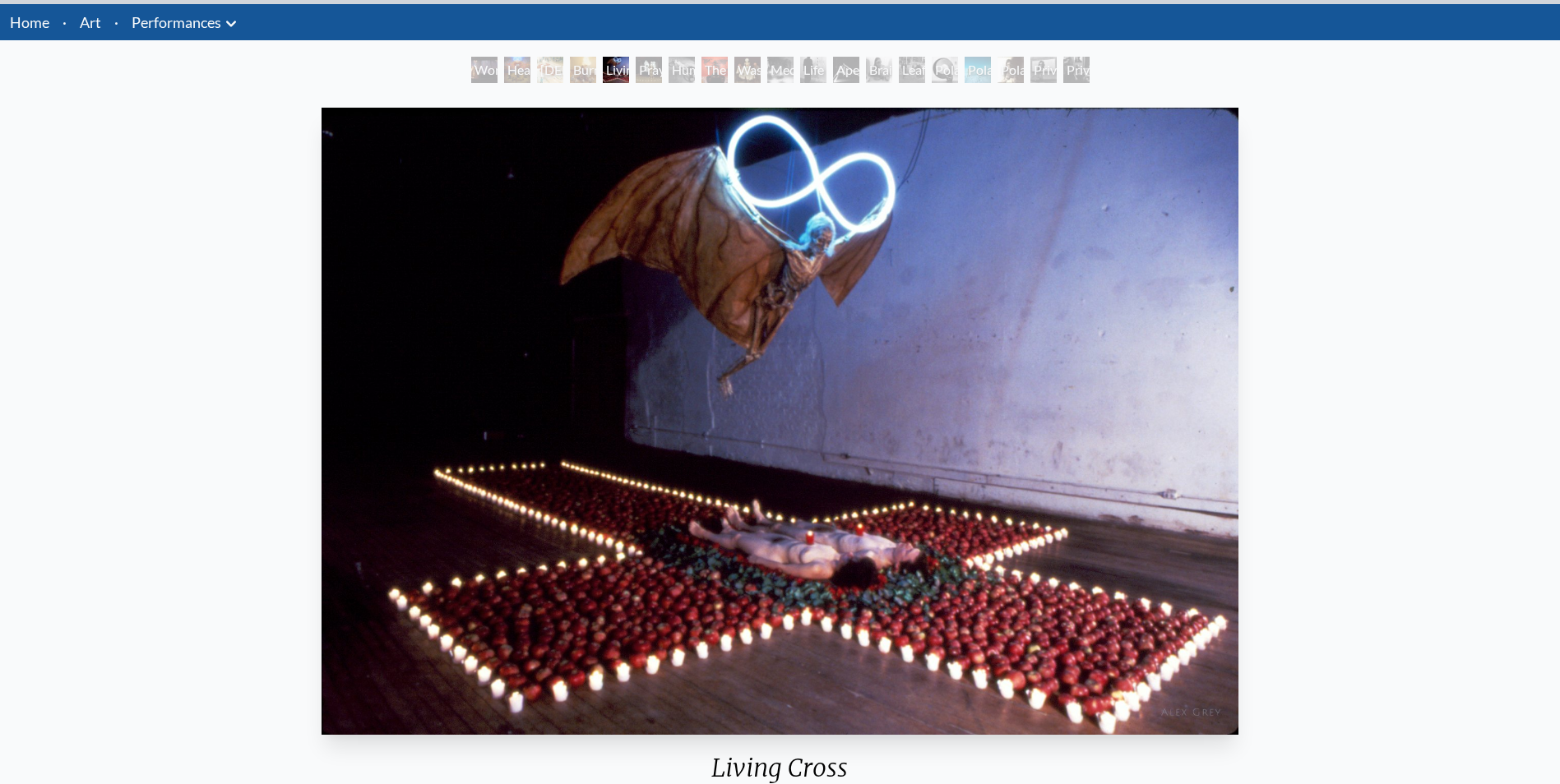
scroll to position [82, 0]
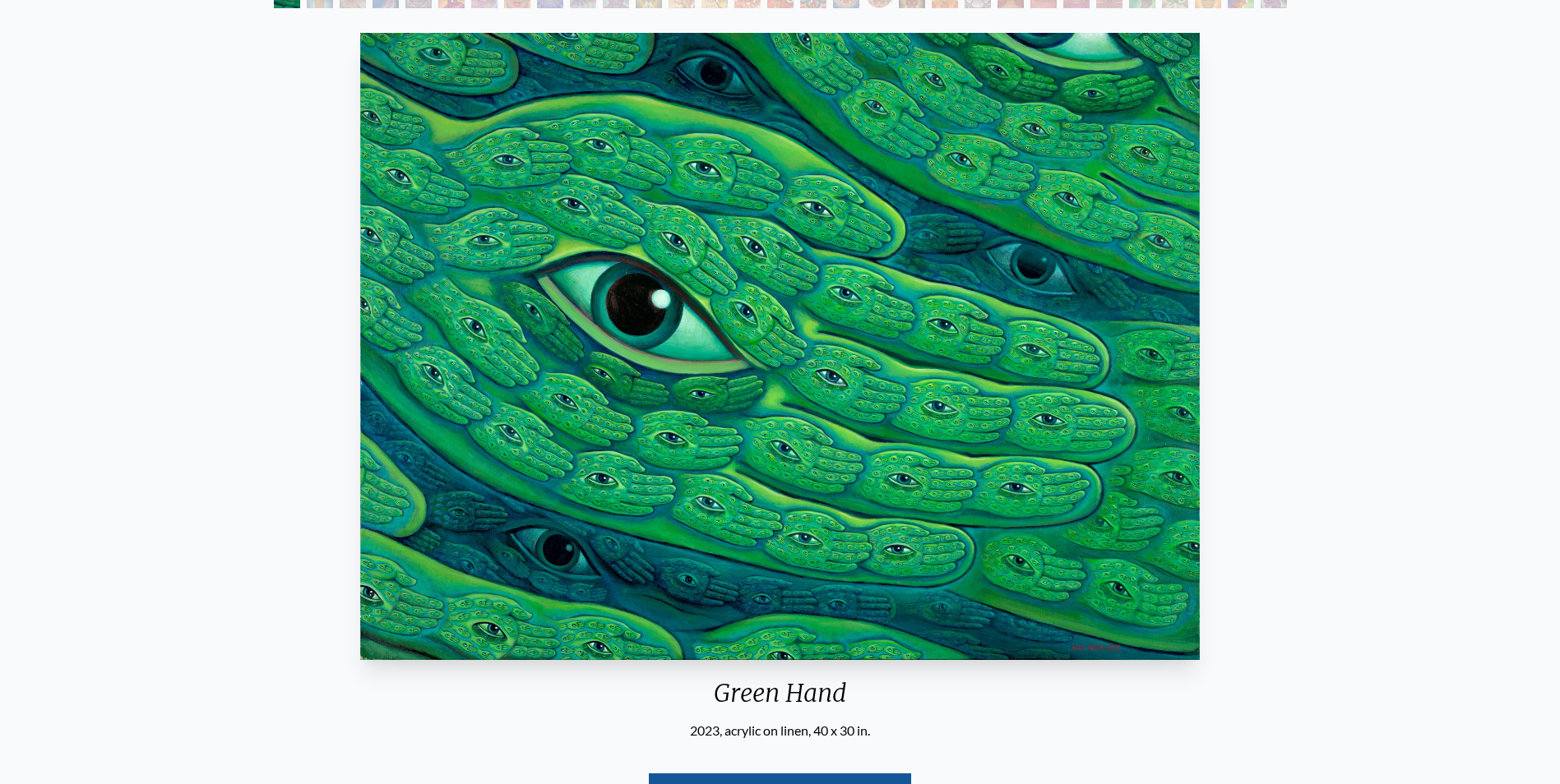
scroll to position [82, 0]
